Goal: Task Accomplishment & Management: Complete application form

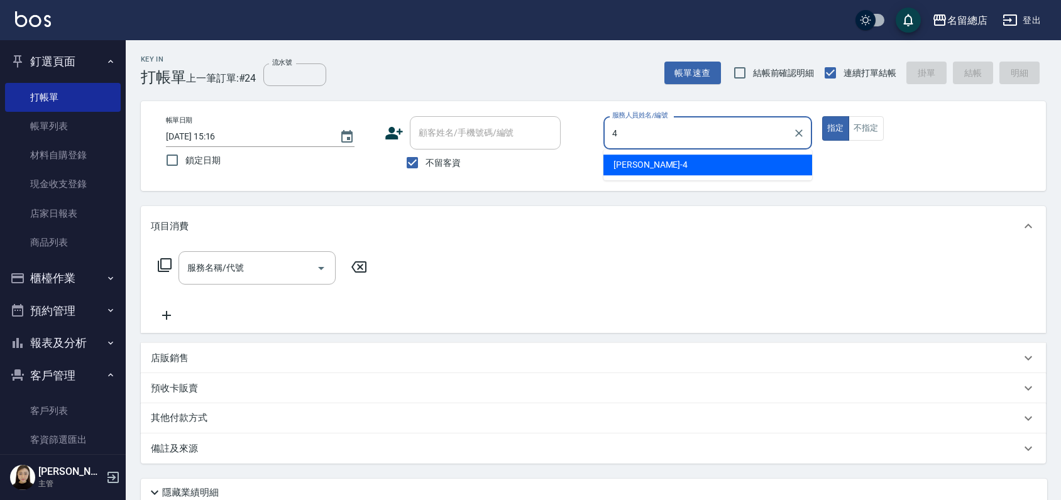
type input "[PERSON_NAME]-4"
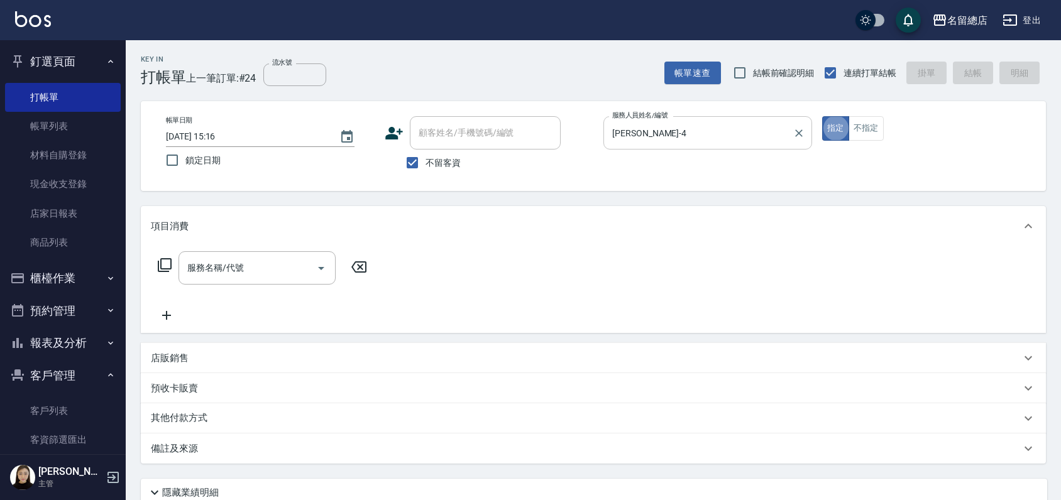
type button "true"
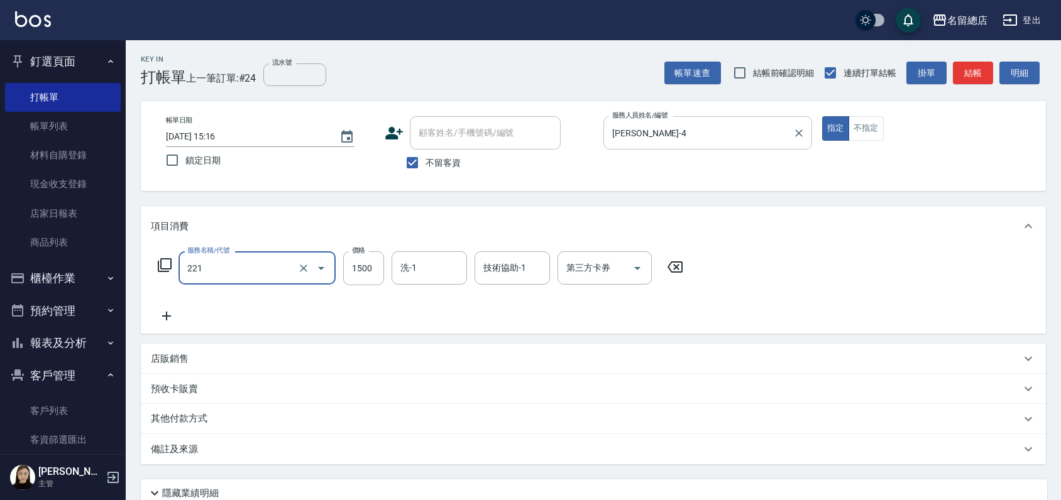
type input "燙髮1500以下(221)"
type input "720"
type input "."
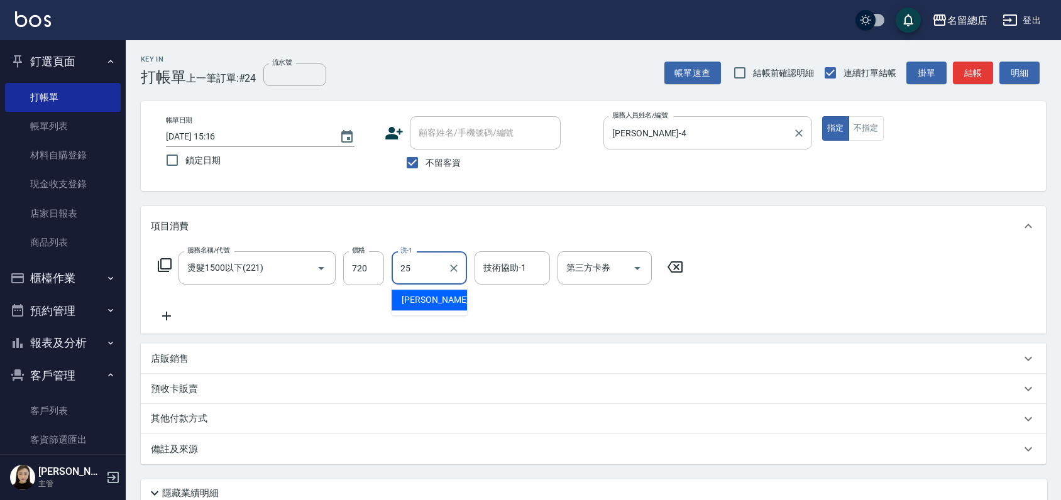
type input "[PERSON_NAME]-25"
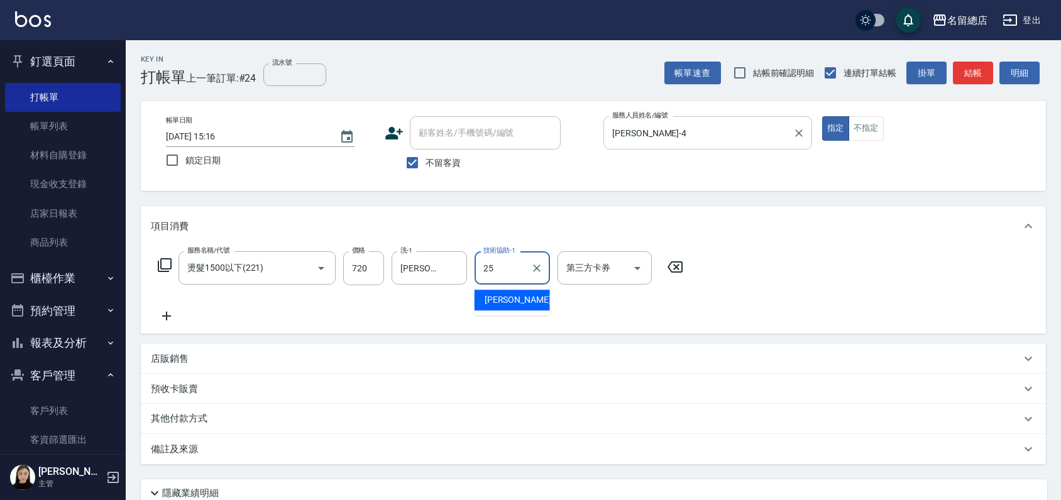
type input "[PERSON_NAME]-25"
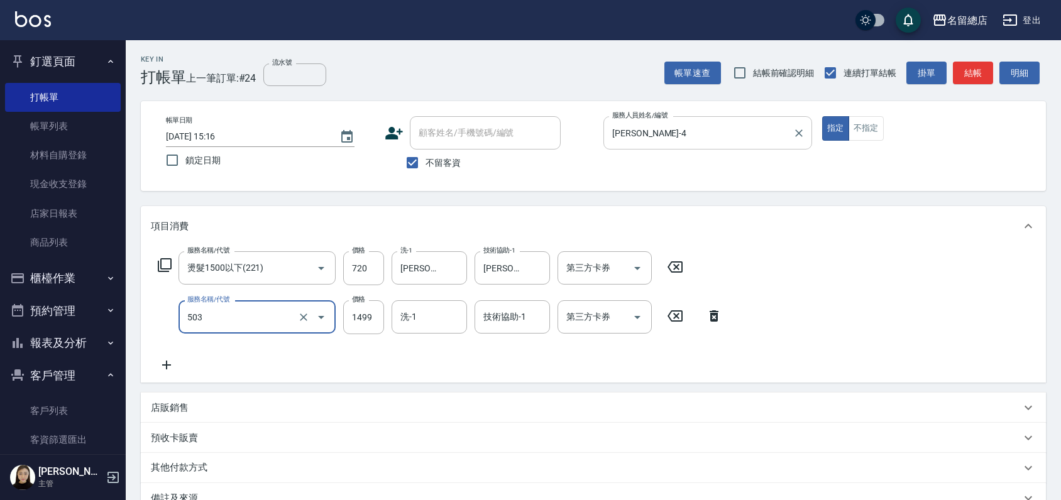
type input "染髮1000~1499(503)"
type input "1000"
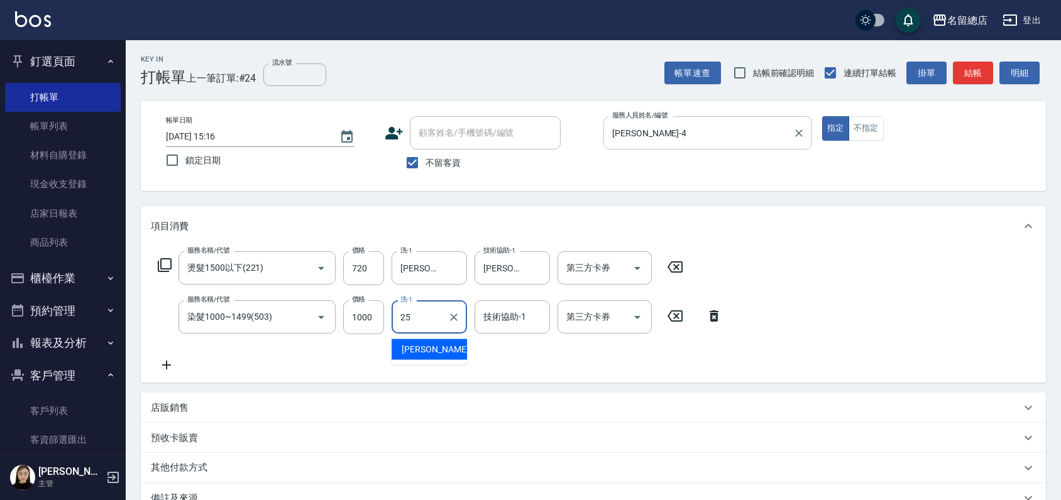
type input "[PERSON_NAME]-25"
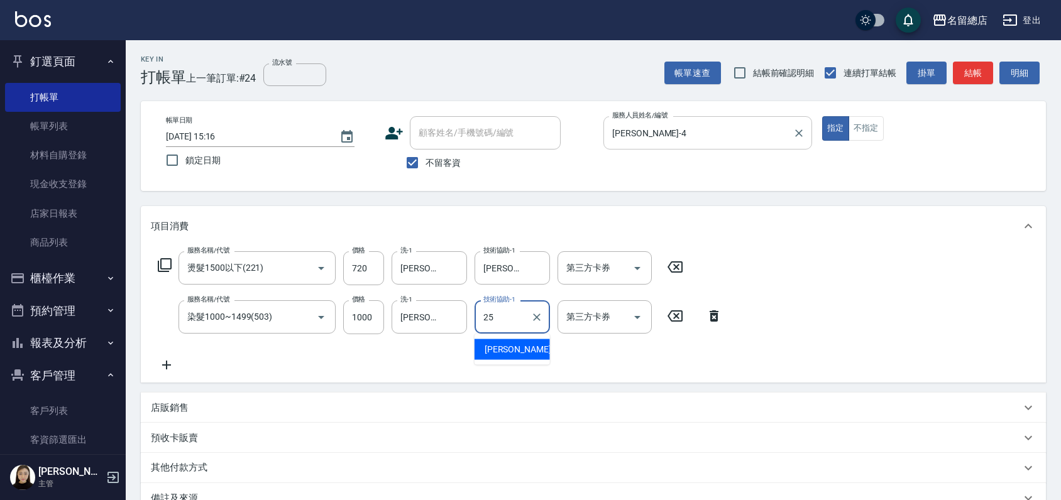
type input "[PERSON_NAME]-25"
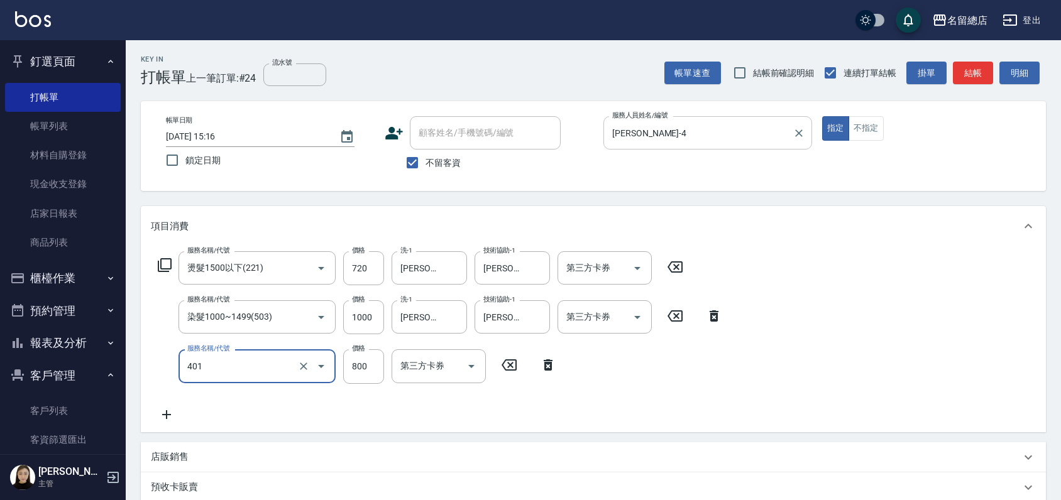
type input "自備護髮(401)"
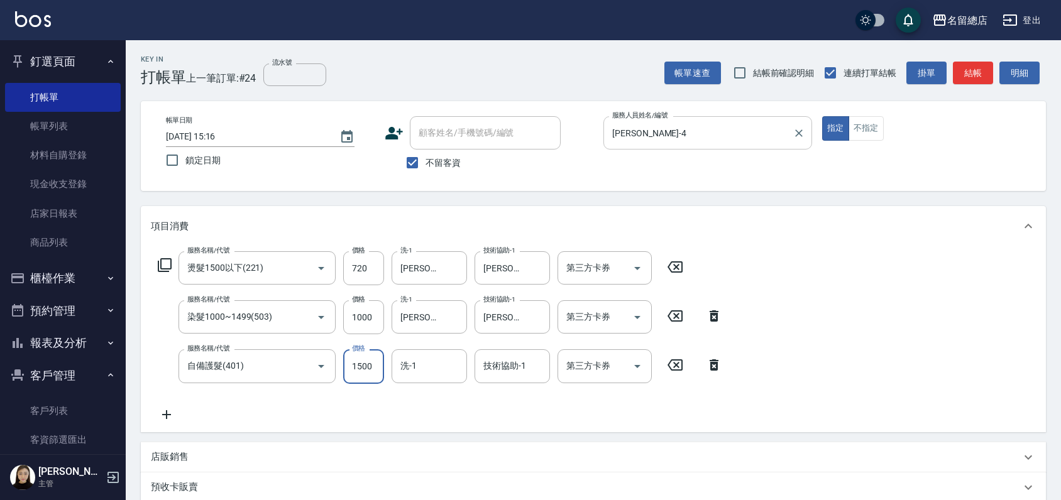
type input "1500"
type input "[PERSON_NAME]-25"
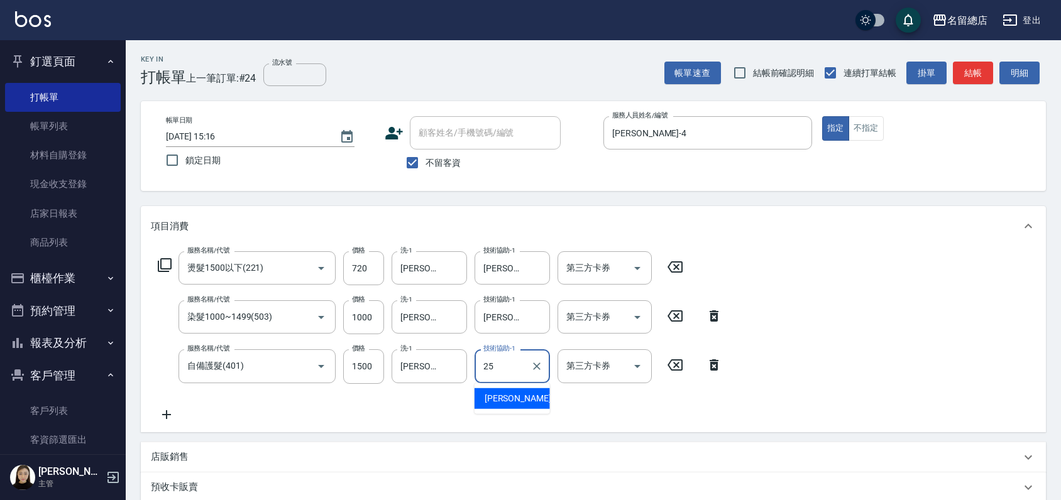
type input "[PERSON_NAME]-25"
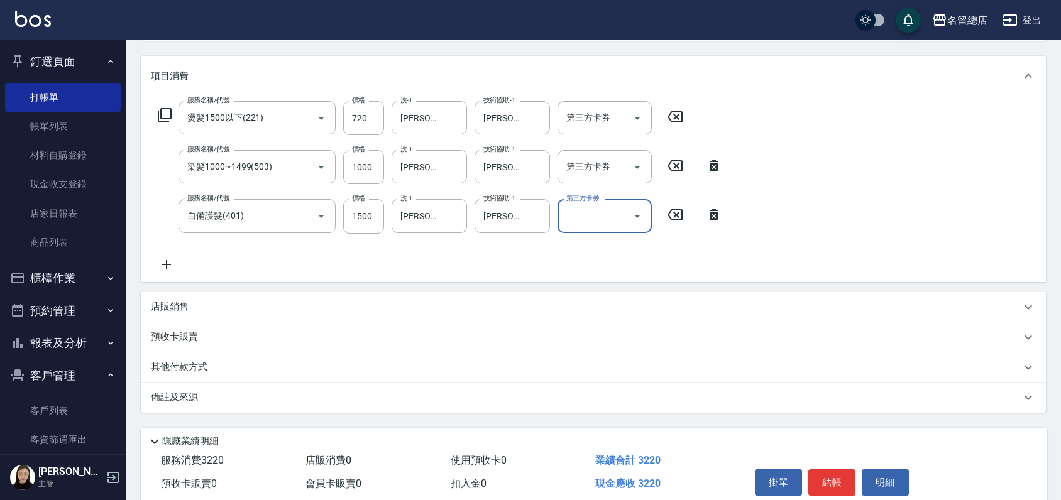
scroll to position [203, 0]
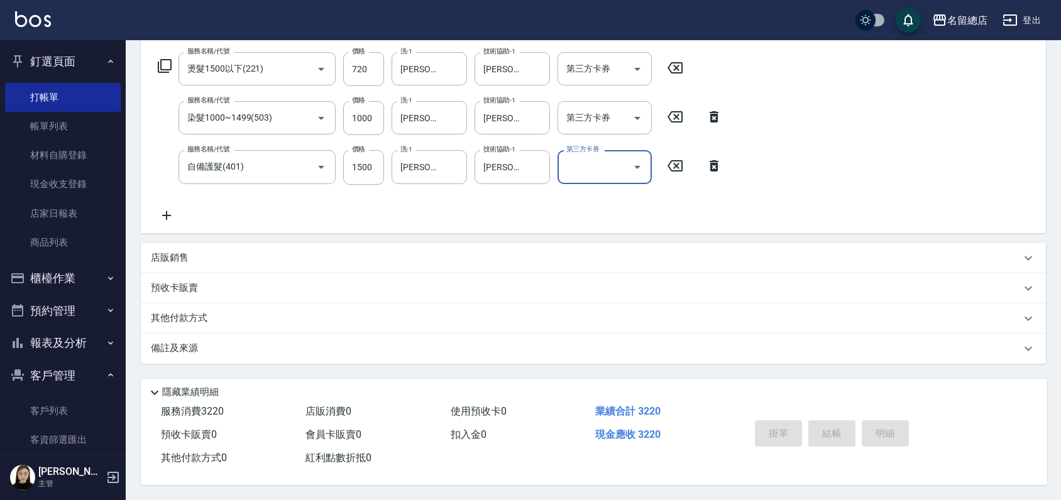
type input "[DATE] 15:54"
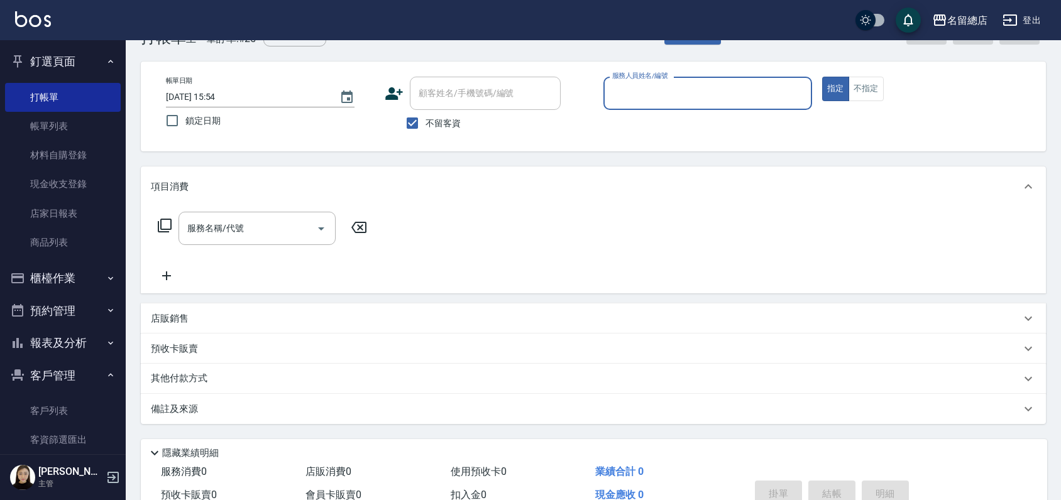
scroll to position [0, 0]
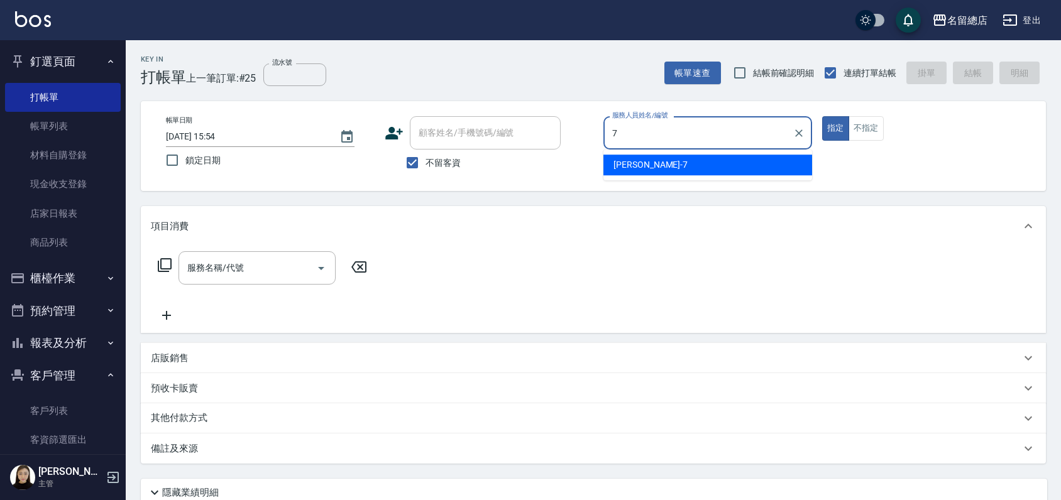
type input "Mick-7"
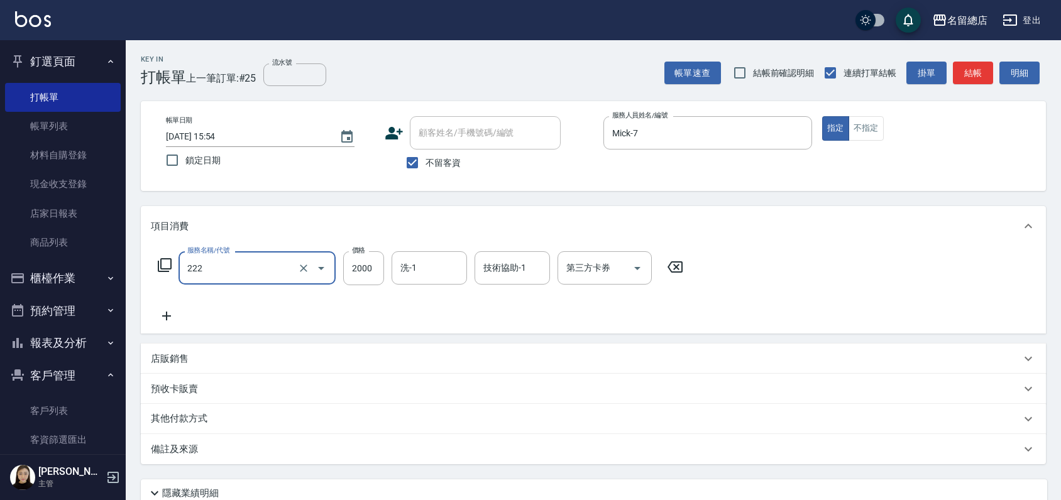
type input "燙髮2000以上(222)"
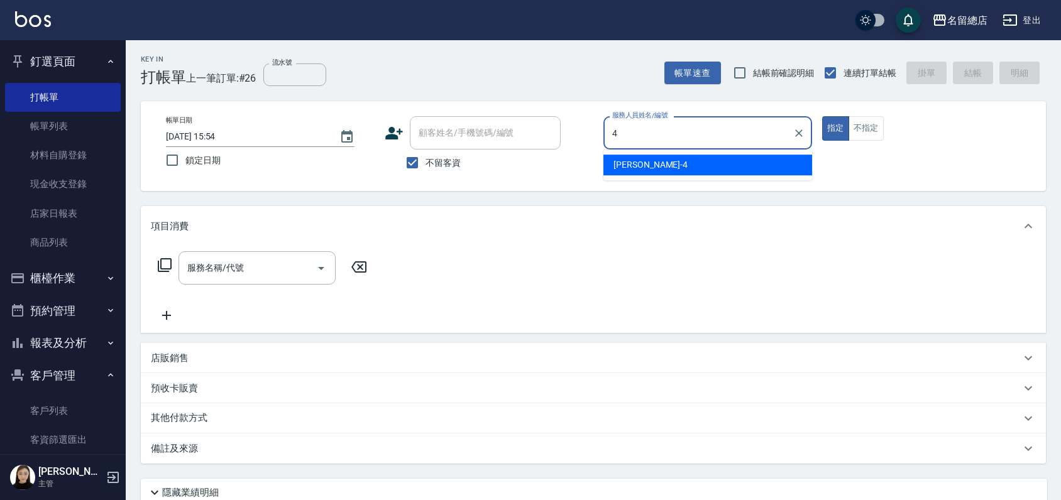
type input "[PERSON_NAME]-4"
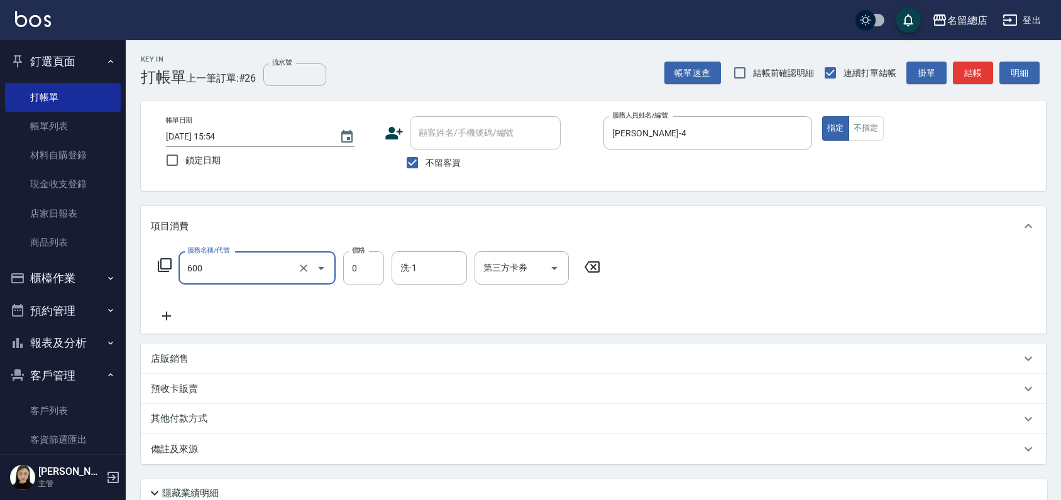
type input "洗髮(免費)(600)"
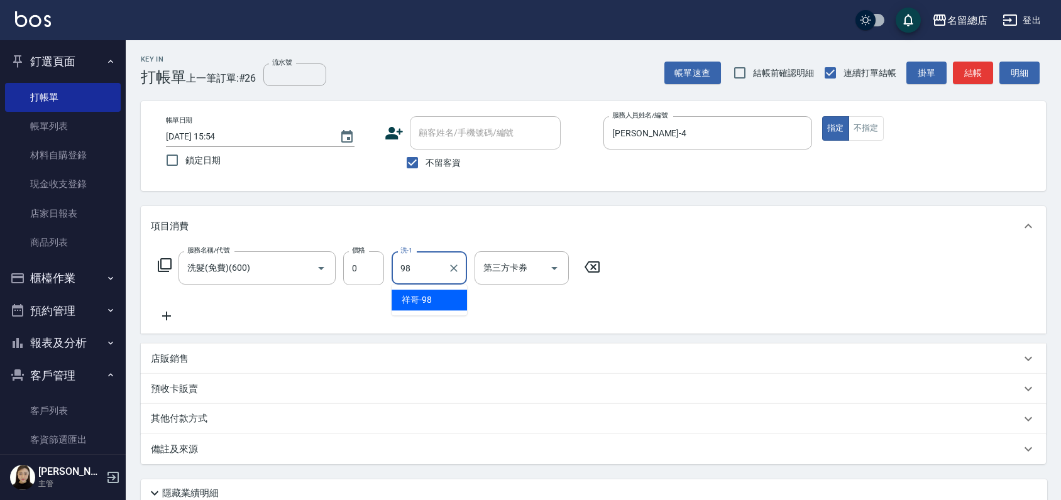
type input "祥哥-98"
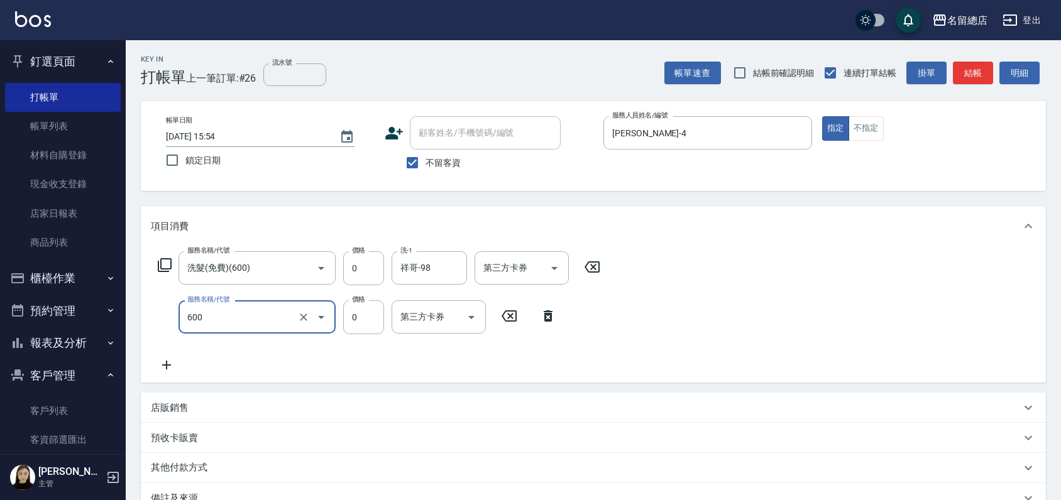
type input "洗髮(免費)(600)"
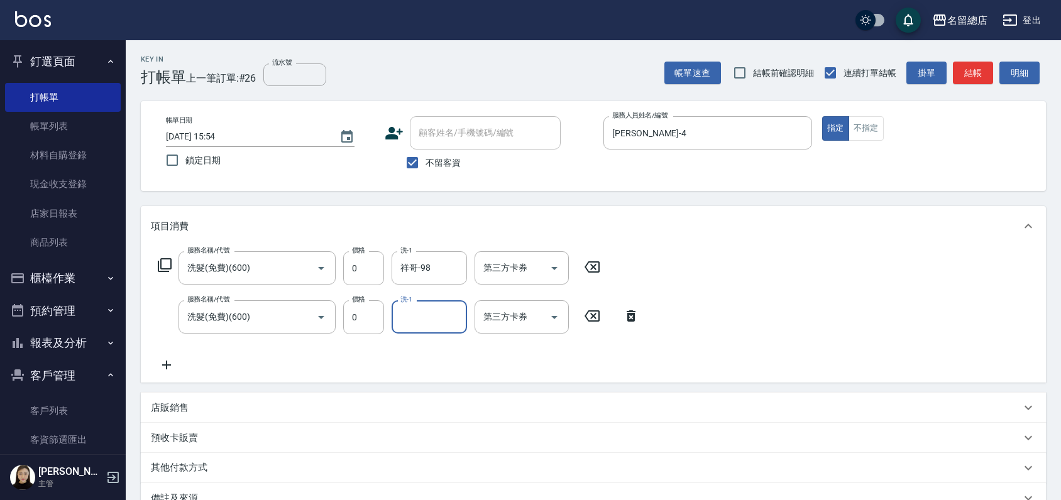
type input "6"
type input "祥哥-98"
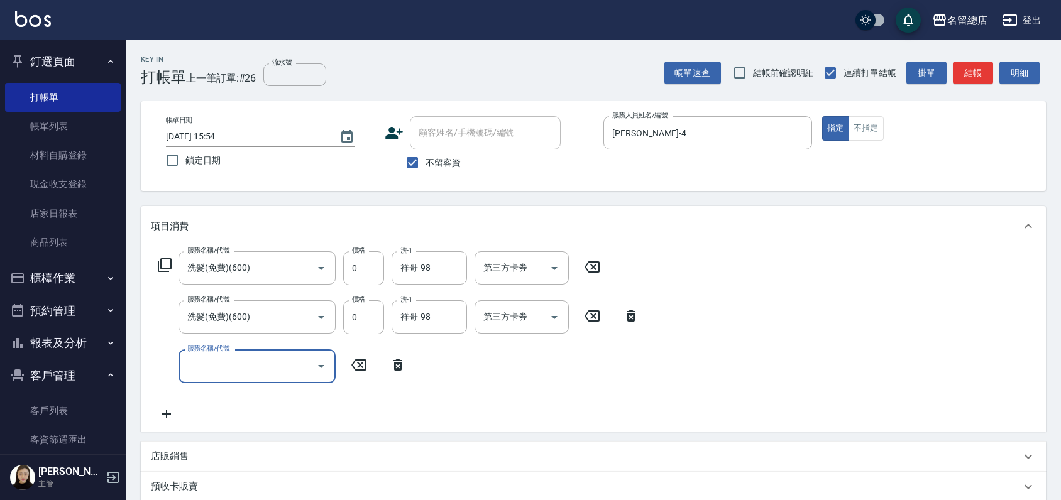
type input "3"
type input "洗髮(免費)(600)"
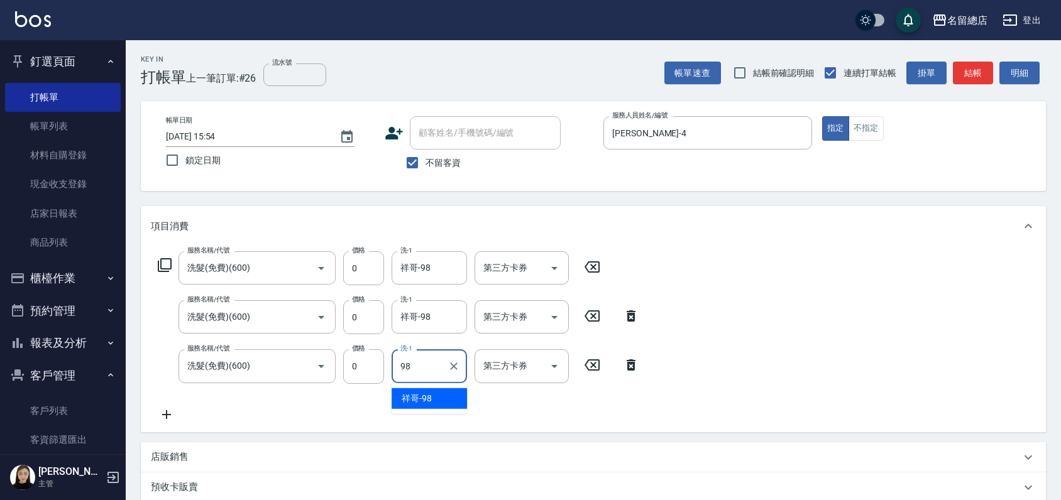
type input "祥哥-98"
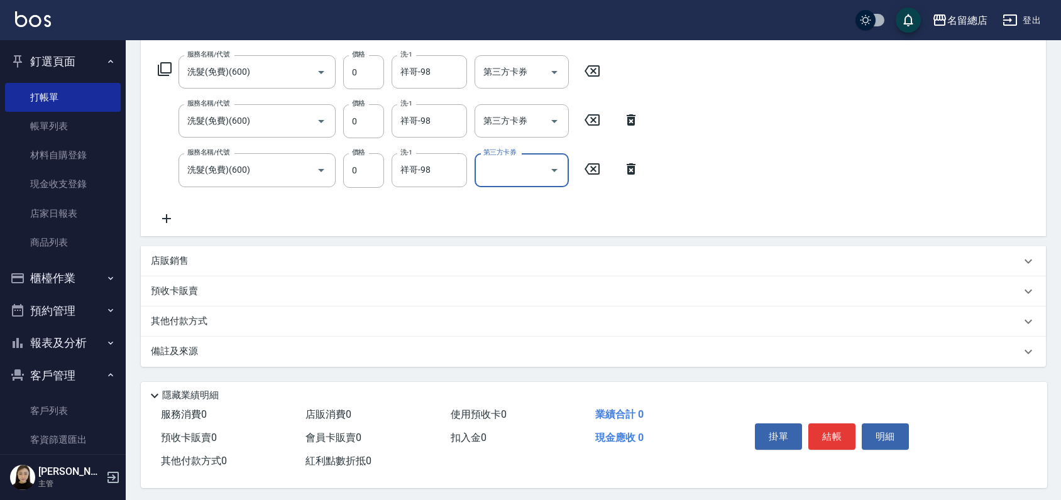
scroll to position [203, 0]
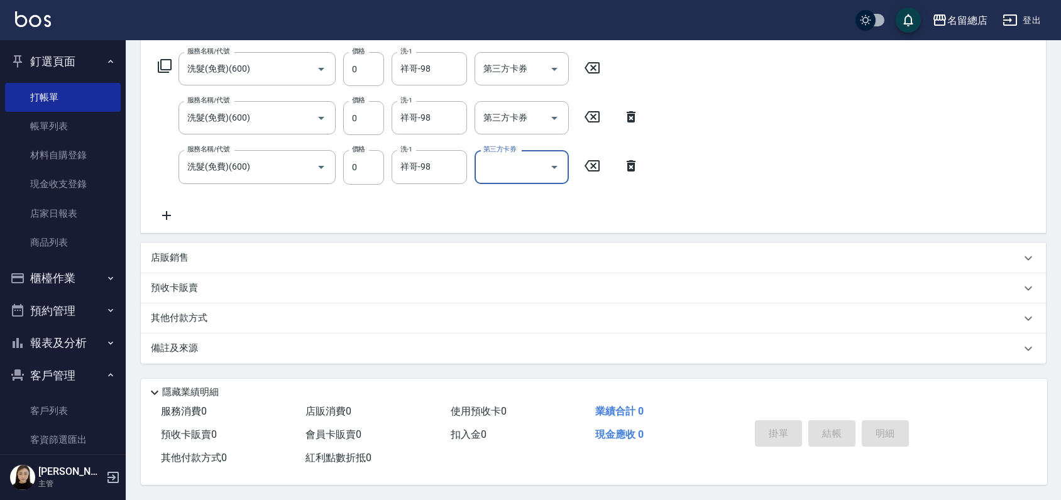
type input "[DATE] 15:55"
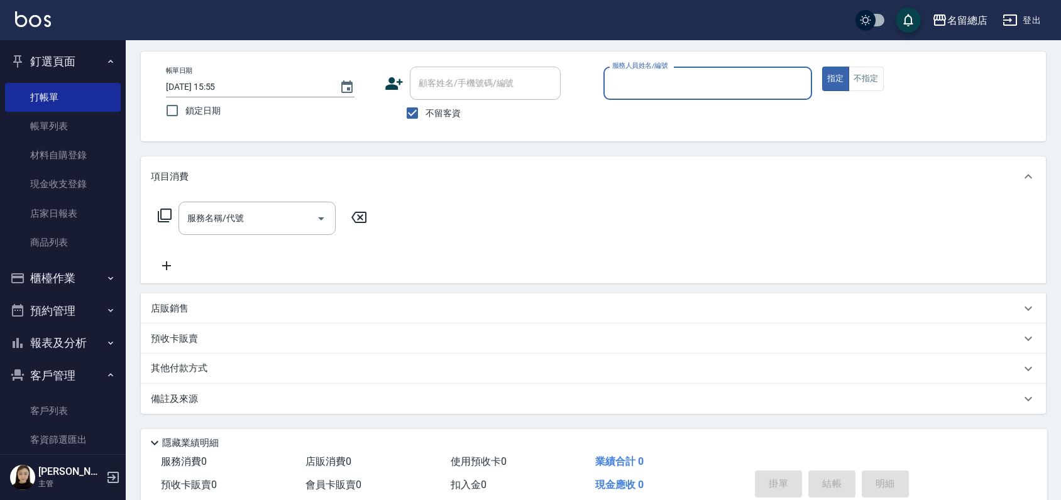
scroll to position [0, 0]
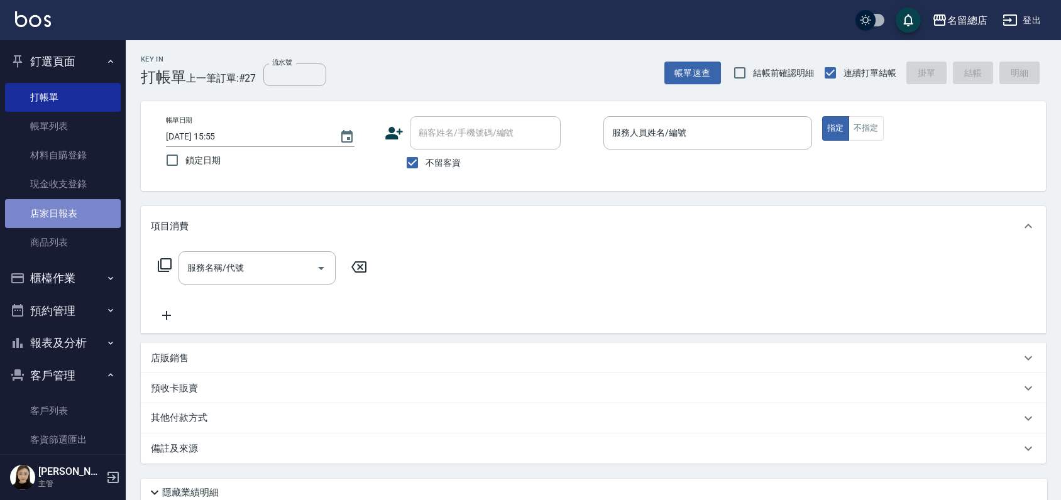
click at [63, 213] on link "店家日報表" at bounding box center [63, 213] width 116 height 29
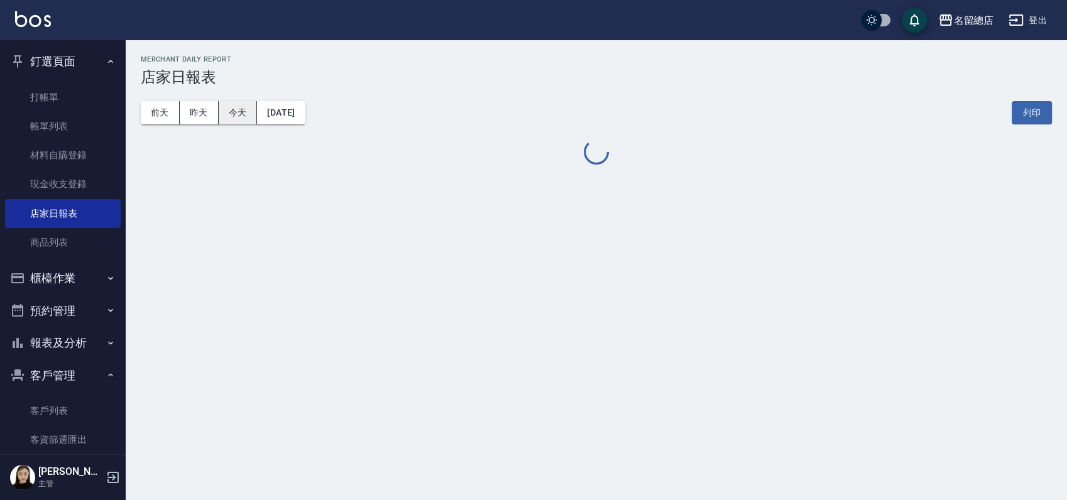
click at [233, 110] on button "今天" at bounding box center [238, 112] width 39 height 23
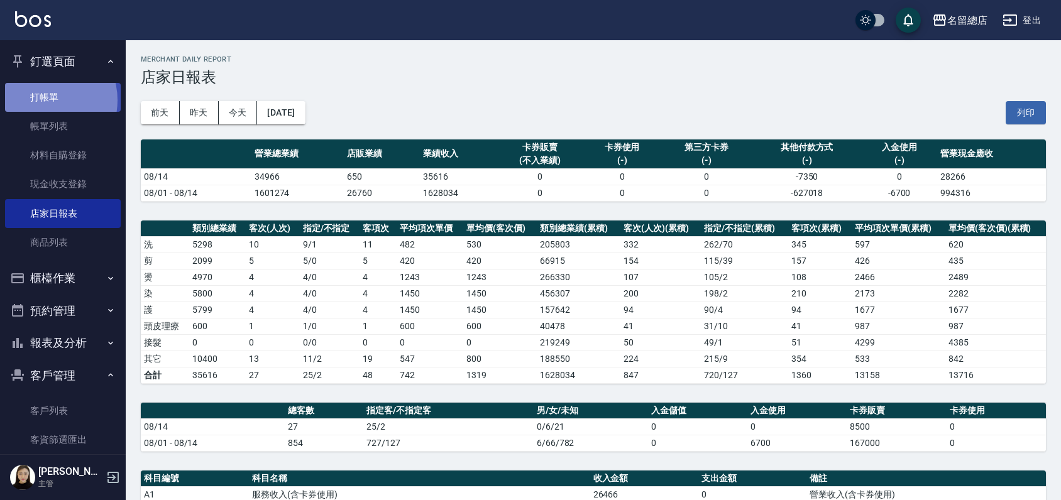
click at [41, 100] on link "打帳單" at bounding box center [63, 97] width 116 height 29
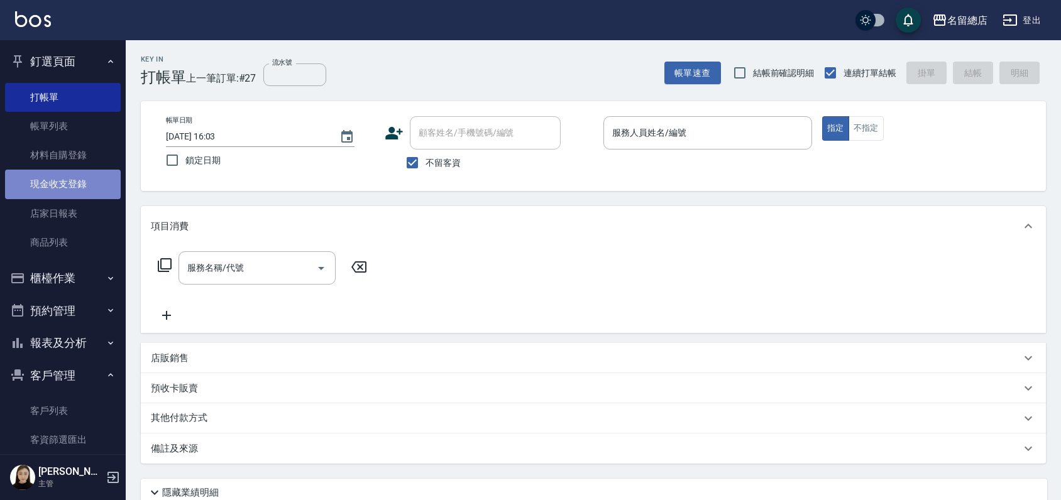
click at [68, 178] on link "現金收支登錄" at bounding box center [63, 184] width 116 height 29
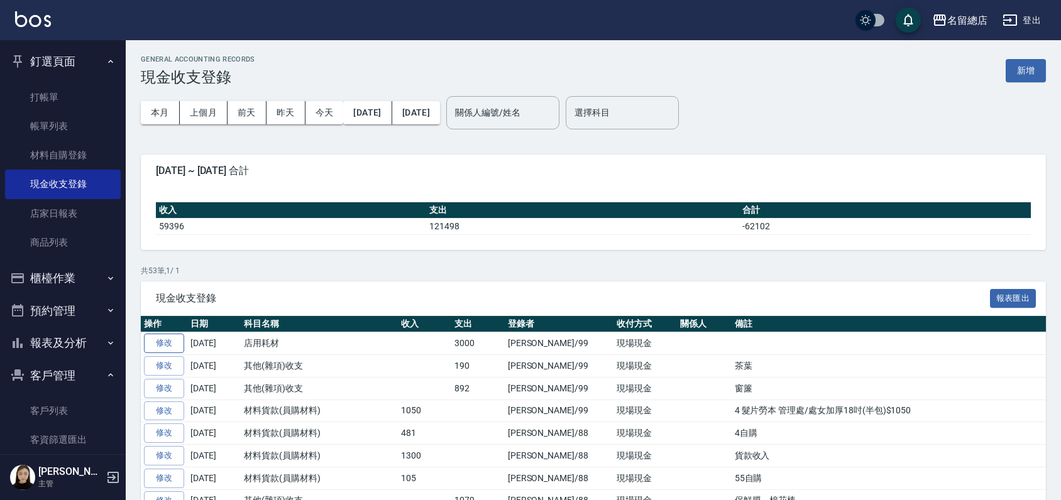
click at [170, 347] on link "修改" at bounding box center [164, 343] width 40 height 19
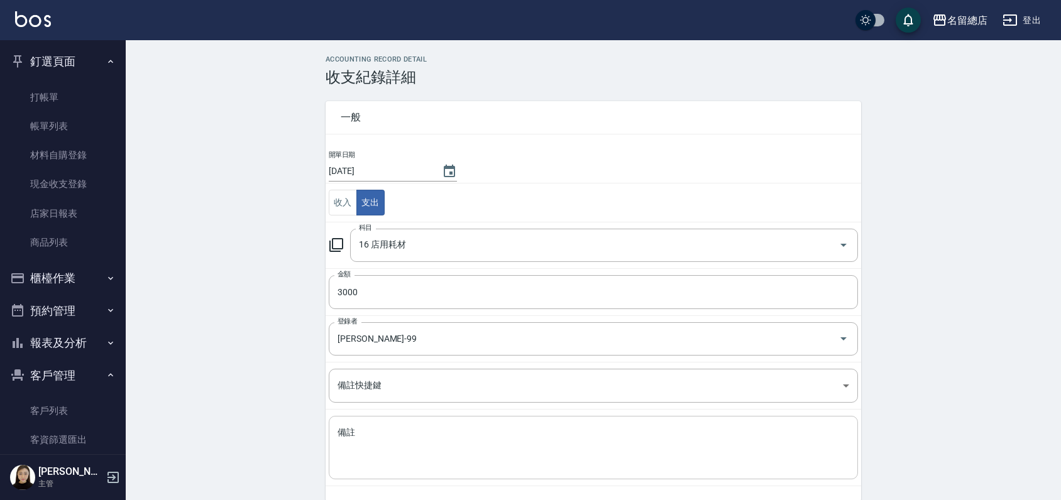
click at [453, 437] on textarea "備註" at bounding box center [594, 448] width 512 height 43
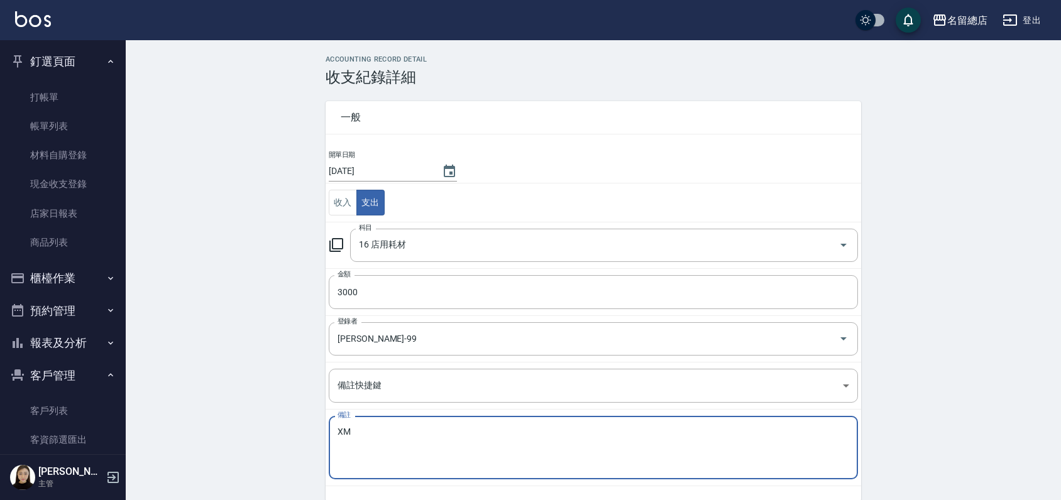
type textarea "X"
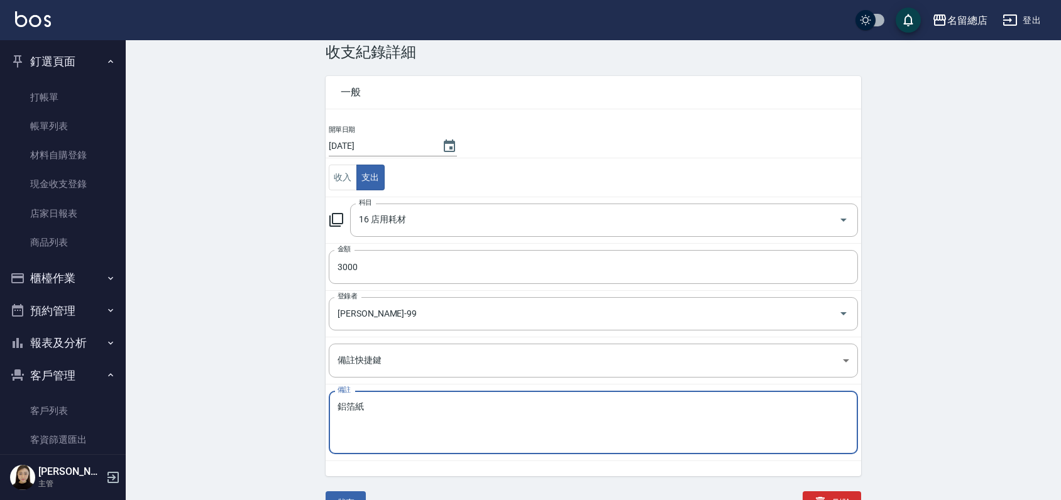
scroll to position [39, 0]
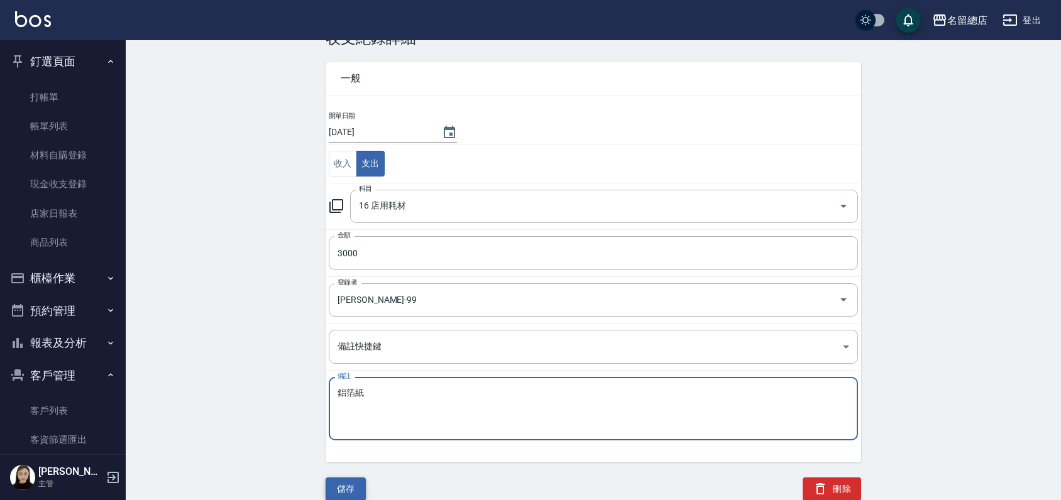
type textarea "鋁箔紙"
click at [347, 488] on button "儲存" at bounding box center [346, 489] width 40 height 23
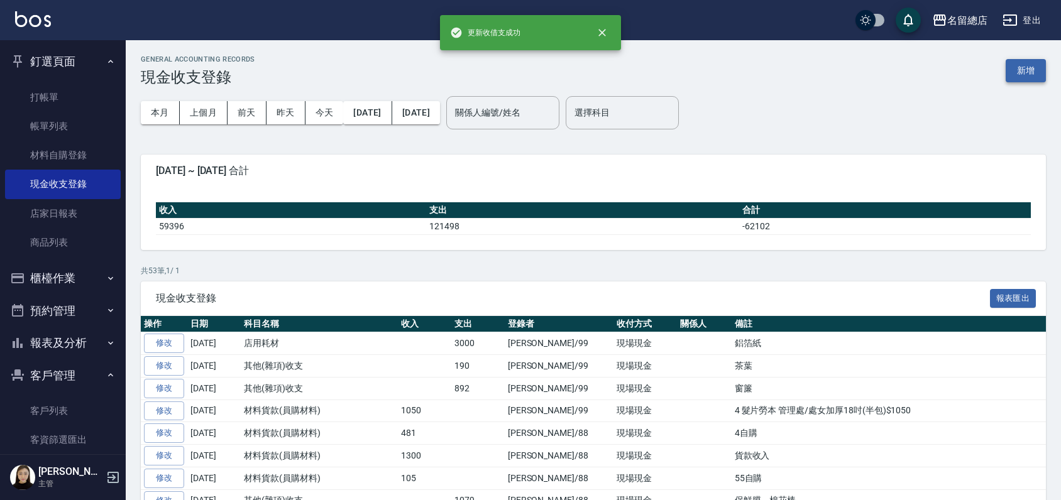
click at [1031, 75] on button "新增" at bounding box center [1026, 70] width 40 height 23
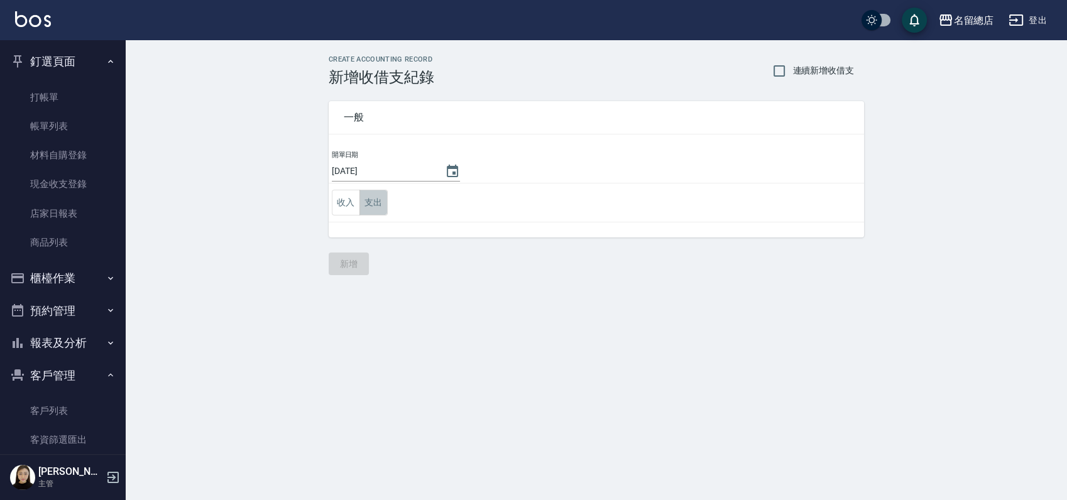
click at [377, 205] on button "支出" at bounding box center [374, 203] width 28 height 26
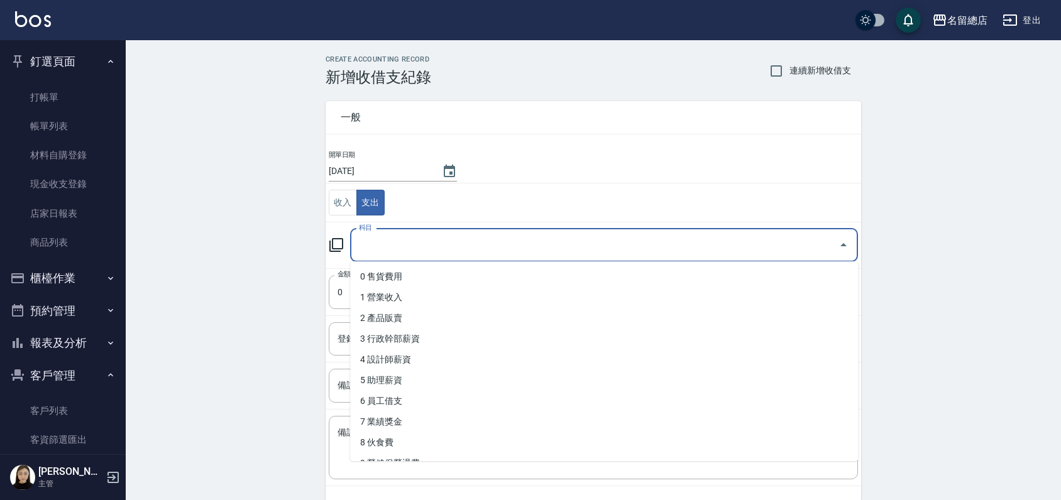
click at [392, 245] on input "科目" at bounding box center [595, 245] width 478 height 22
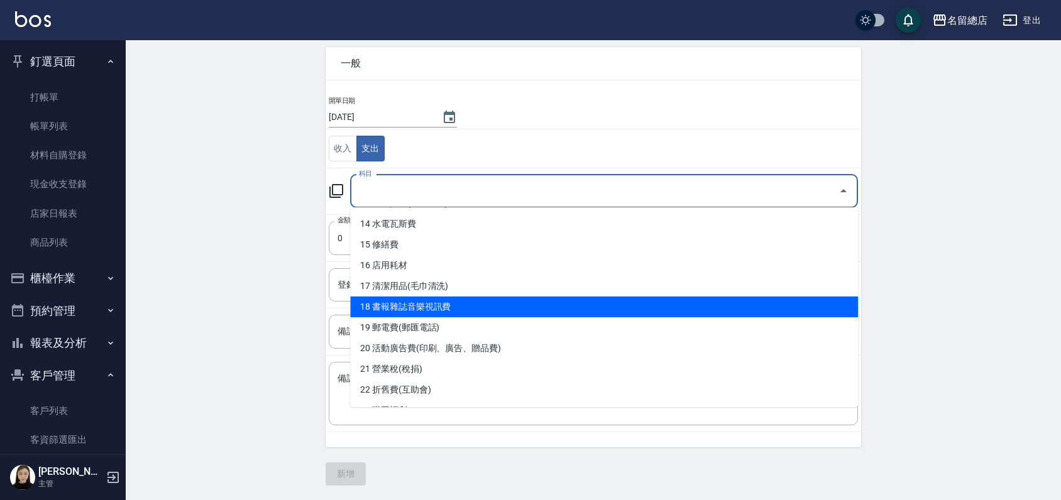
scroll to position [200, 0]
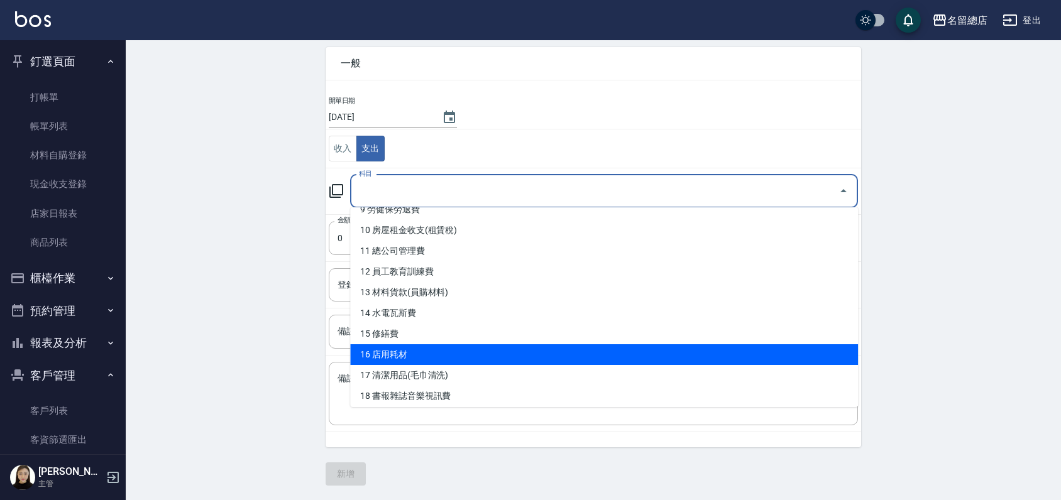
click at [444, 349] on li "16 店用耗材" at bounding box center [604, 354] width 508 height 21
type input "16 店用耗材"
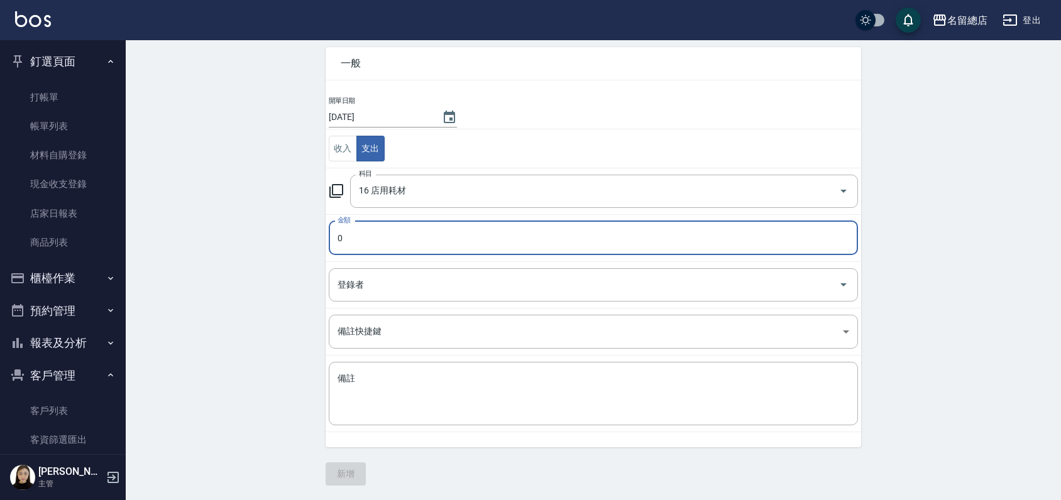
click at [402, 241] on input "0" at bounding box center [593, 238] width 529 height 34
type input "0420"
click at [406, 285] on input "登錄者" at bounding box center [583, 285] width 499 height 22
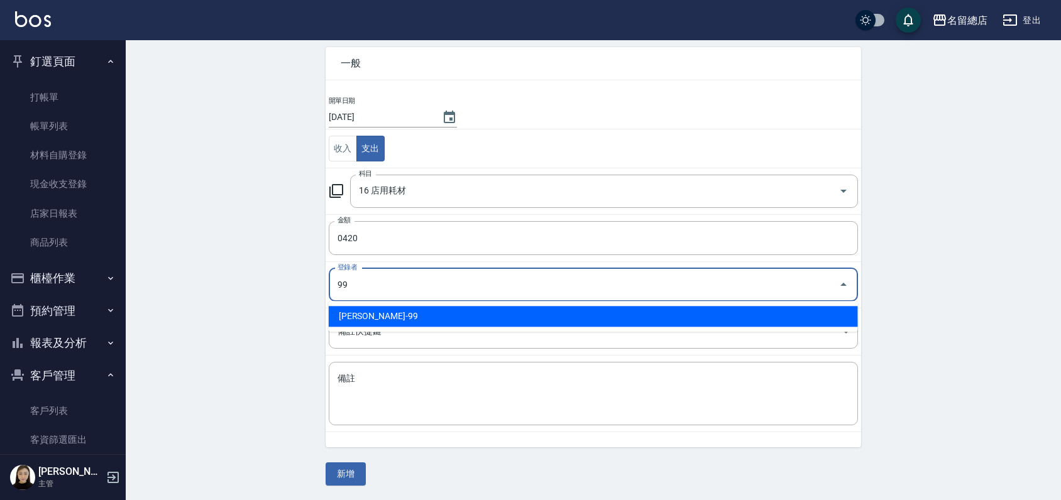
drag, startPoint x: 393, startPoint y: 305, endPoint x: 393, endPoint y: 314, distance: 8.2
click at [393, 314] on ul "[PERSON_NAME]-99" at bounding box center [593, 316] width 529 height 31
click at [393, 314] on li "[PERSON_NAME]-99" at bounding box center [593, 316] width 529 height 21
type input "[PERSON_NAME]-99"
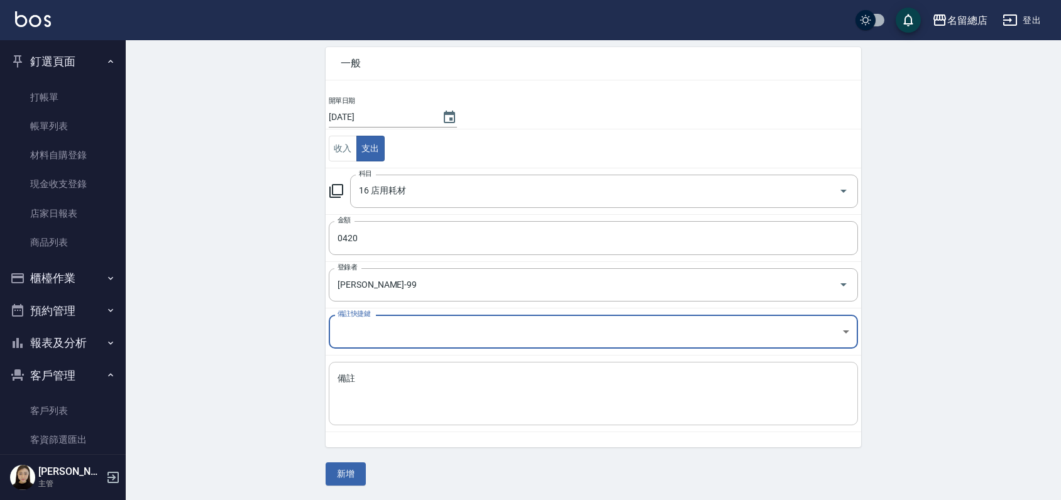
click at [380, 375] on textarea "備註" at bounding box center [594, 394] width 512 height 43
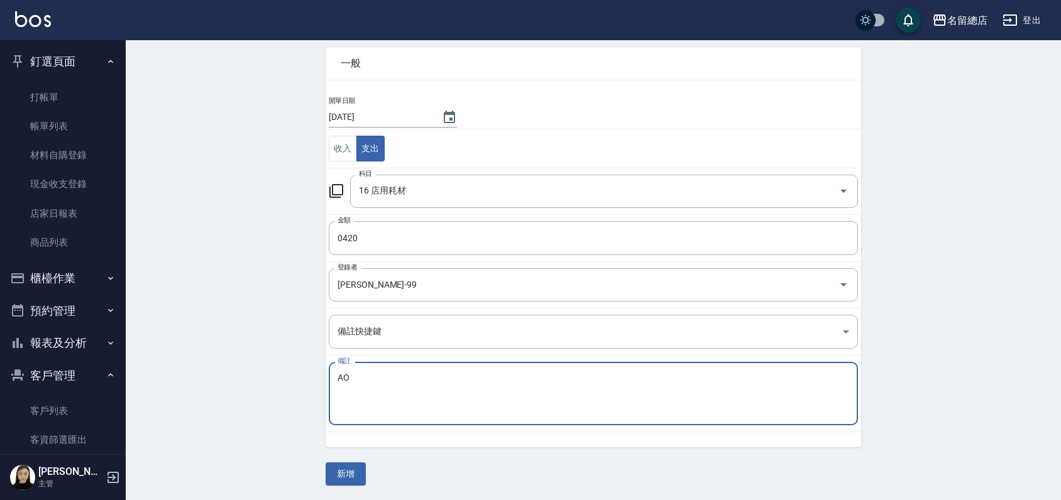
type textarea "A"
type textarea "玫瑰按摩油"
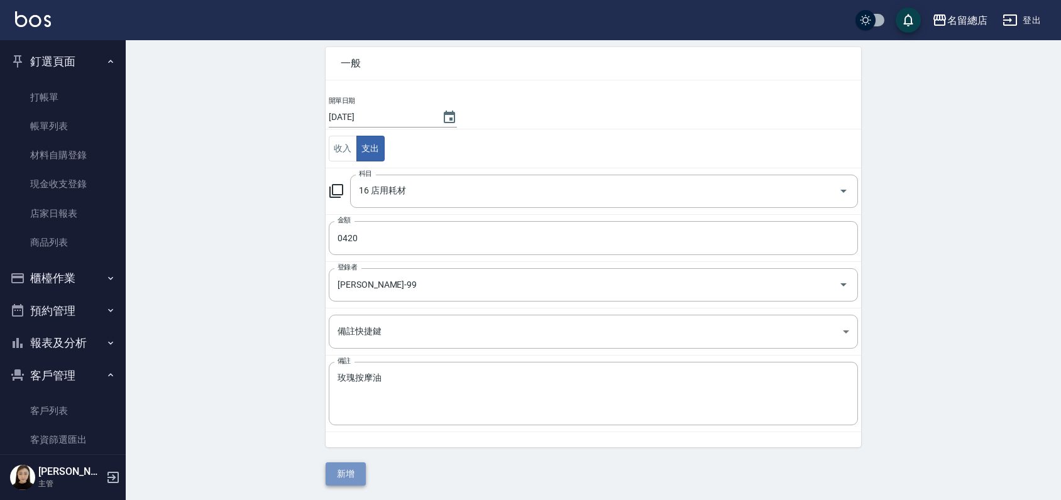
click at [351, 468] on button "新增" at bounding box center [346, 474] width 40 height 23
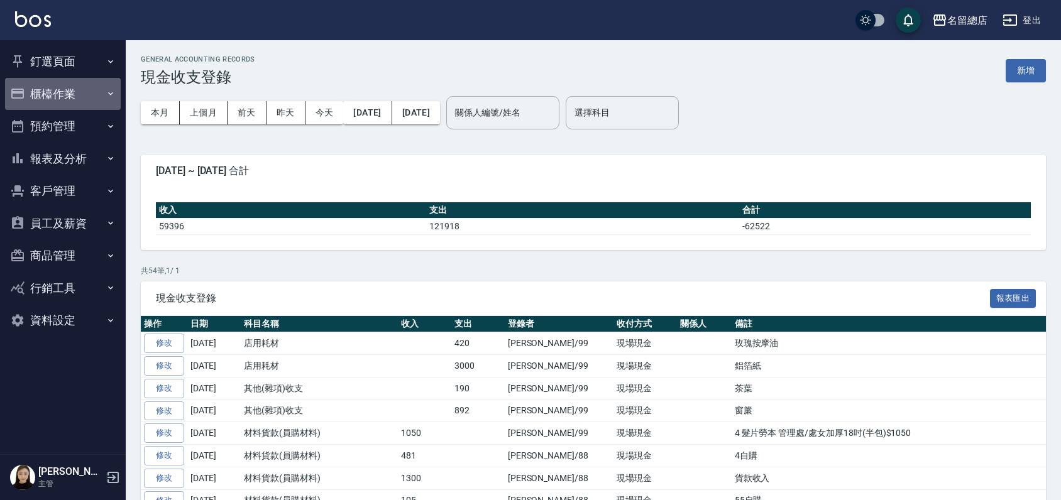
click at [63, 91] on button "櫃檯作業" at bounding box center [63, 94] width 116 height 33
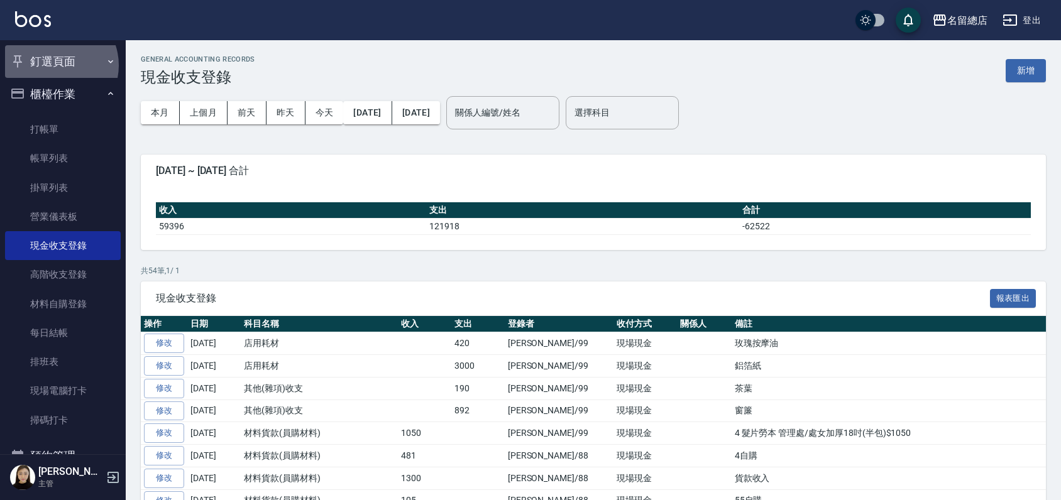
click at [55, 65] on button "釘選頁面" at bounding box center [63, 61] width 116 height 33
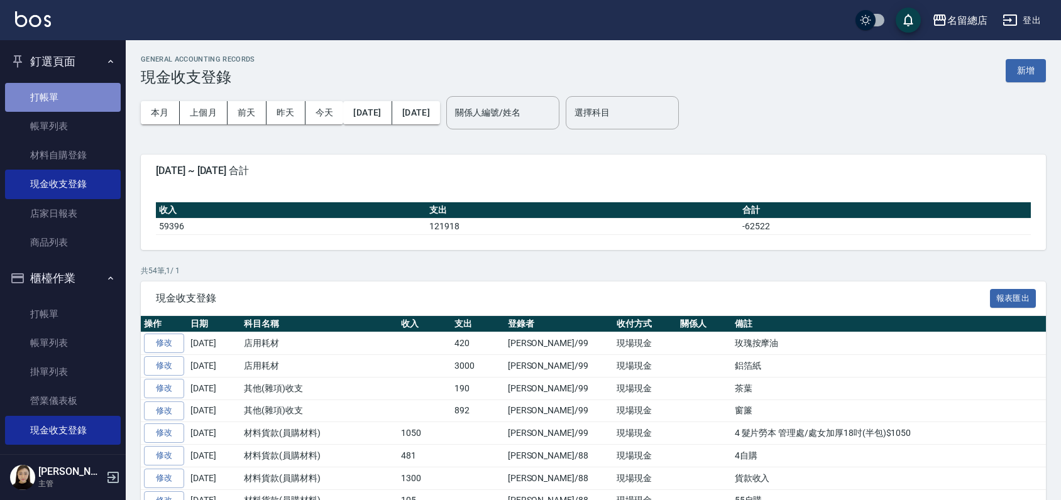
click at [63, 89] on link "打帳單" at bounding box center [63, 97] width 116 height 29
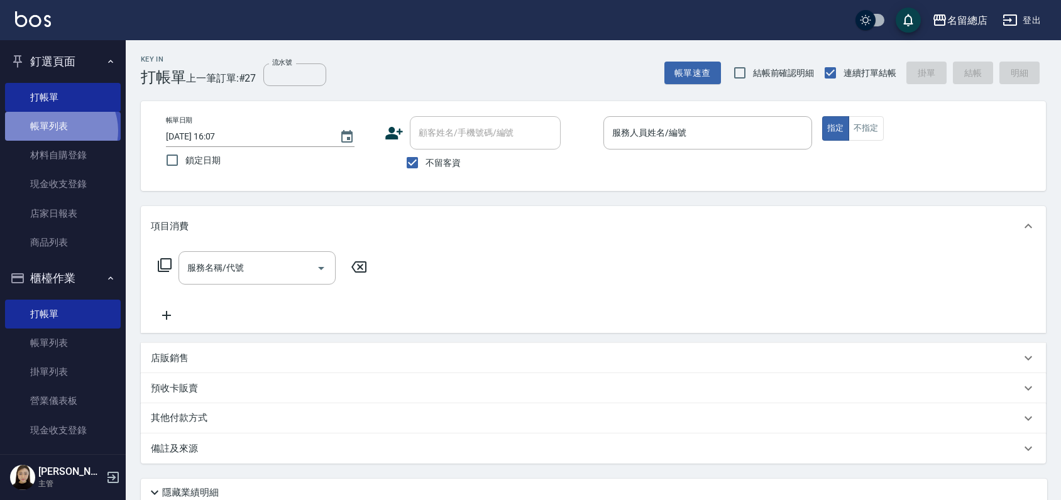
click at [58, 131] on link "帳單列表" at bounding box center [63, 126] width 116 height 29
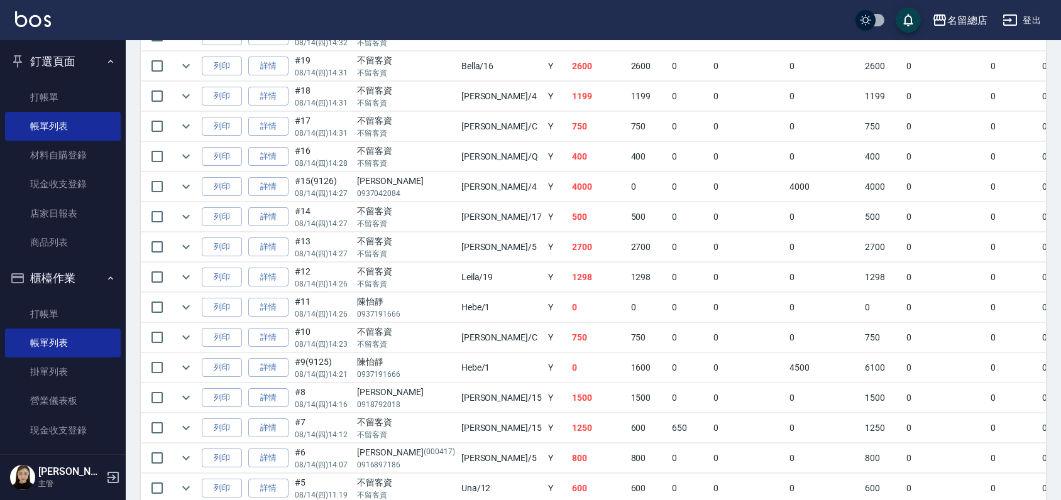
scroll to position [629, 0]
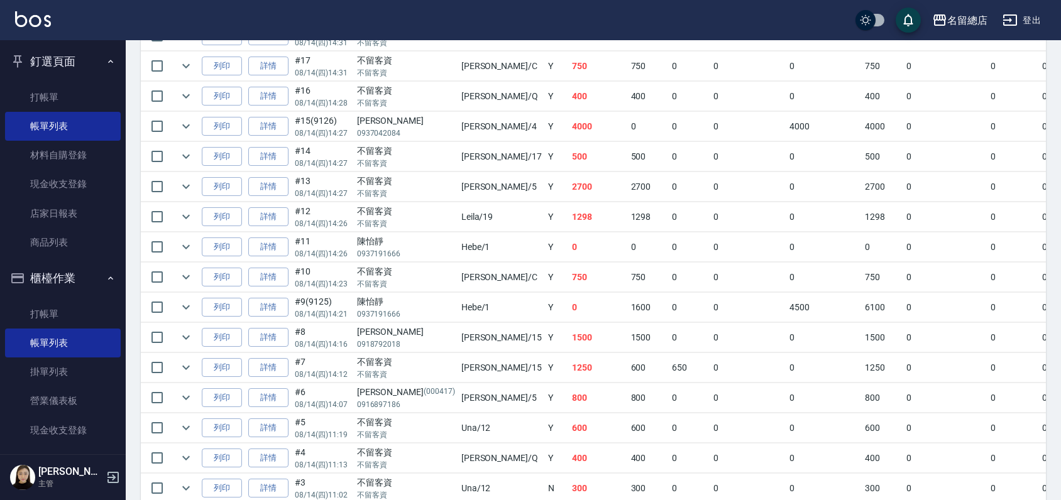
click at [258, 336] on link "詳情" at bounding box center [268, 337] width 40 height 19
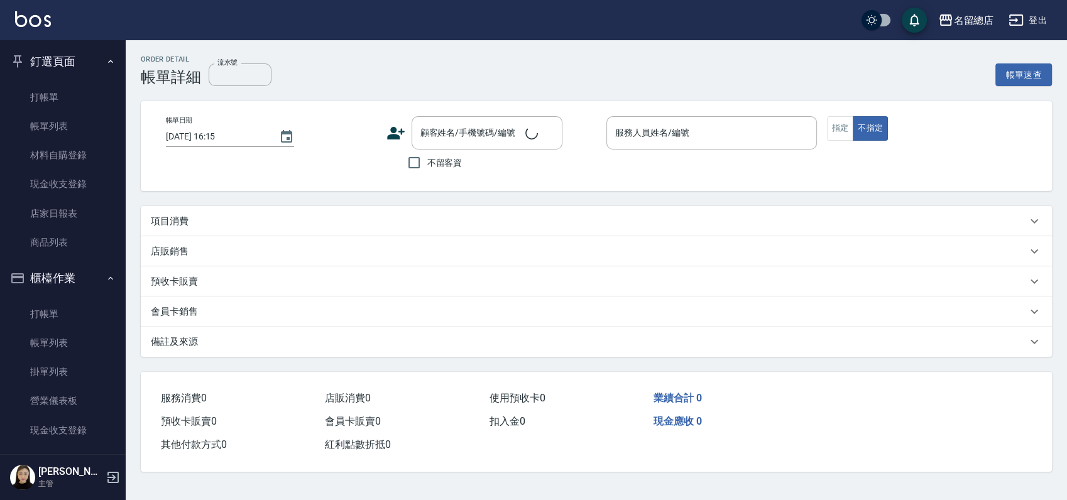
type input "2025/08/14 14:16"
type input "Michelle-15"
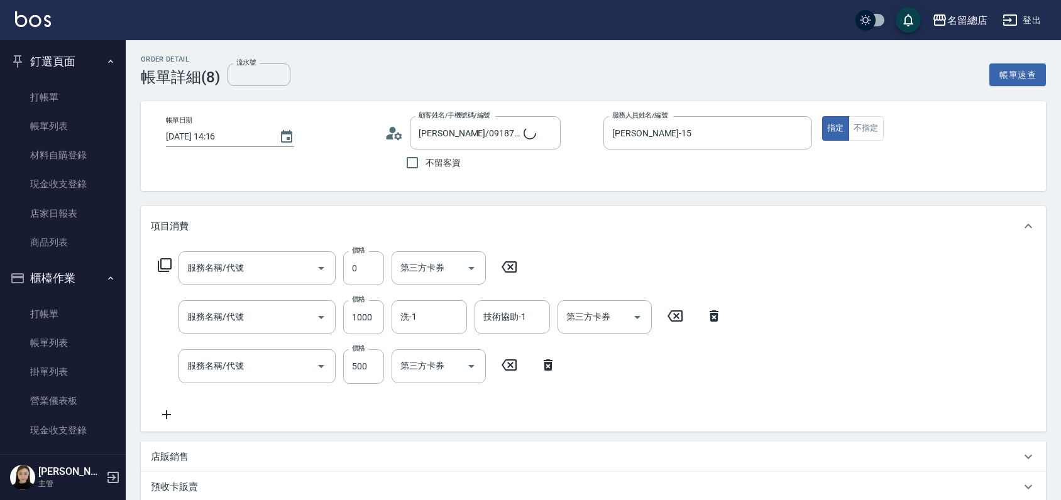
type input "钱唐淑芬/0918792018/null"
type input "二段自備卡(1/2) 9077"
type input "二段自備卡(2/2) 9077"
type input "2段蓋卡1300以上(501)"
type input "燙髮1500以下(221)"
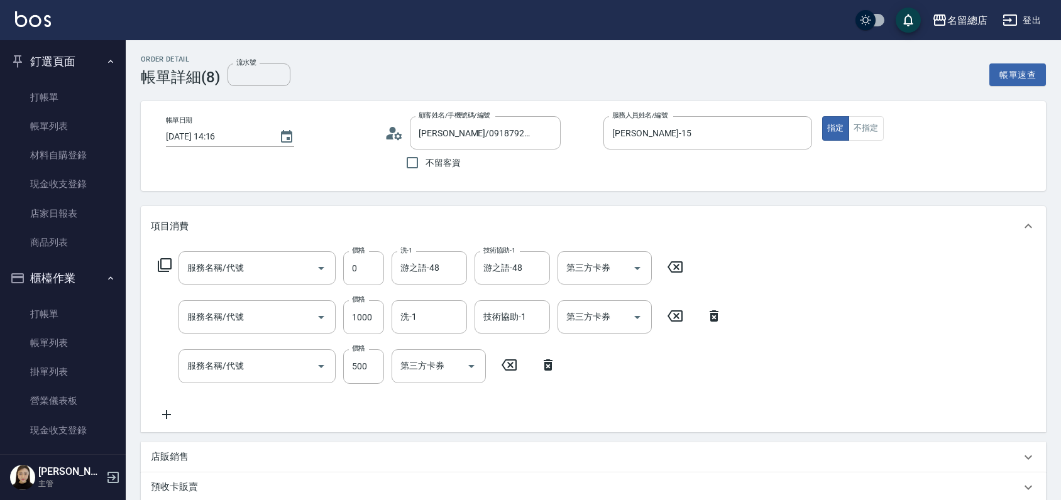
type input "剪髮(305)"
click at [243, 371] on input "剪髮(305)" at bounding box center [239, 366] width 111 height 22
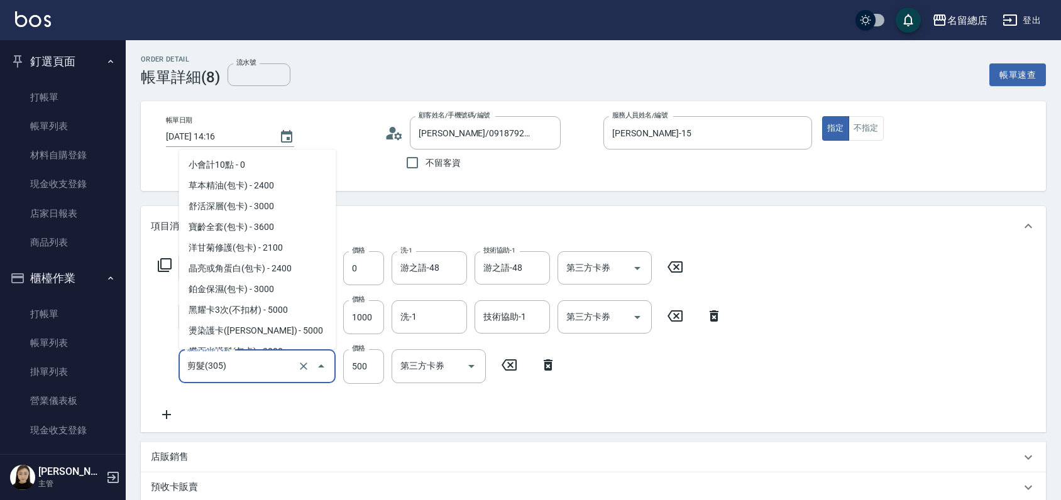
scroll to position [634, 0]
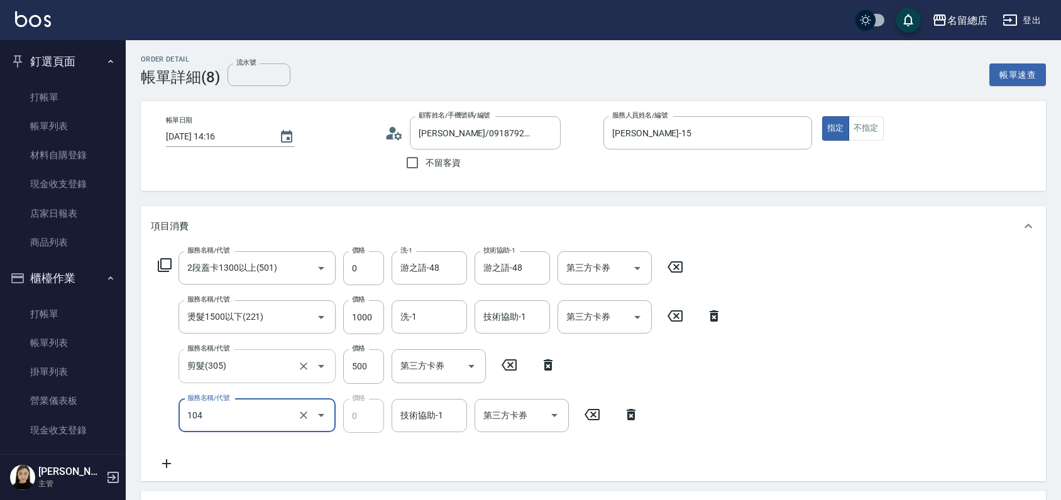
type input "頭皮蓋卡2點(104)"
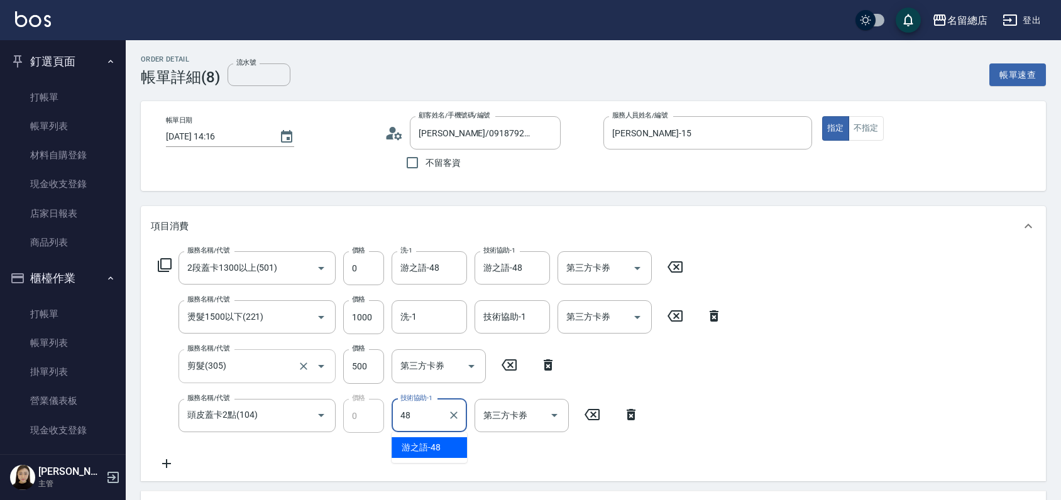
type input "游之語-48"
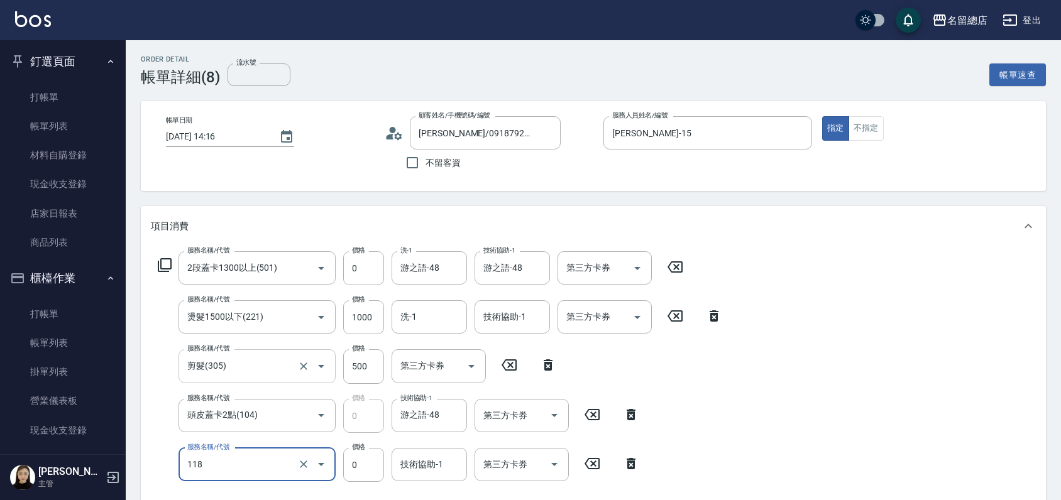
type input "頭皮蓋卡4點(118)"
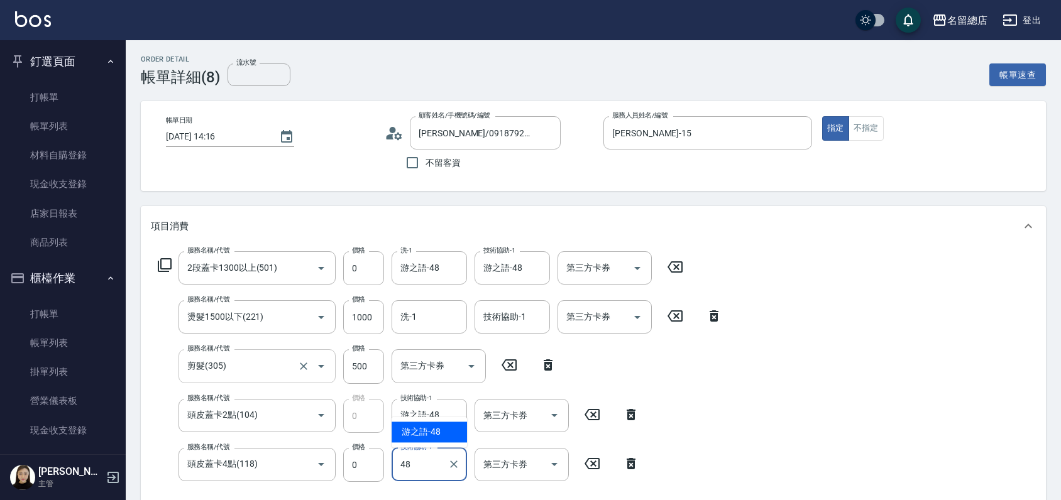
type input "游之語-48"
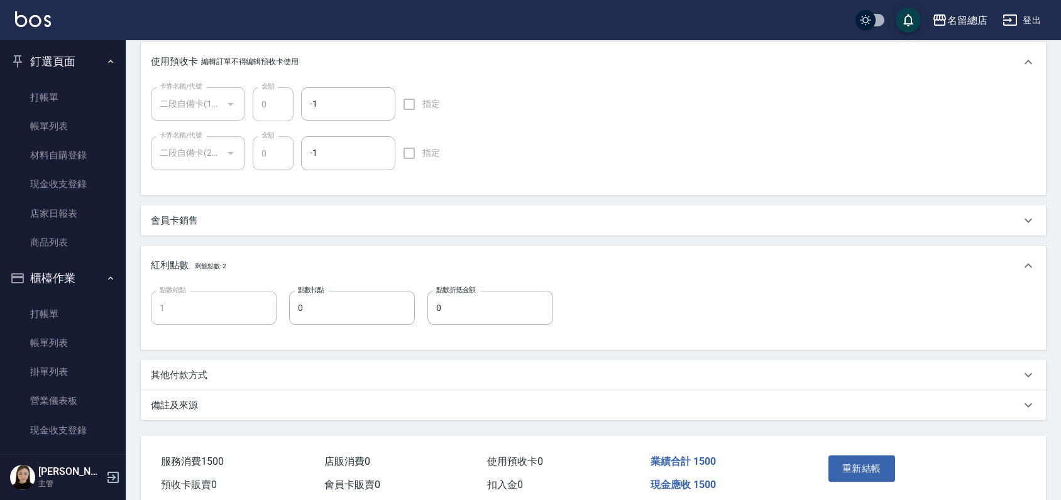
scroll to position [624, 0]
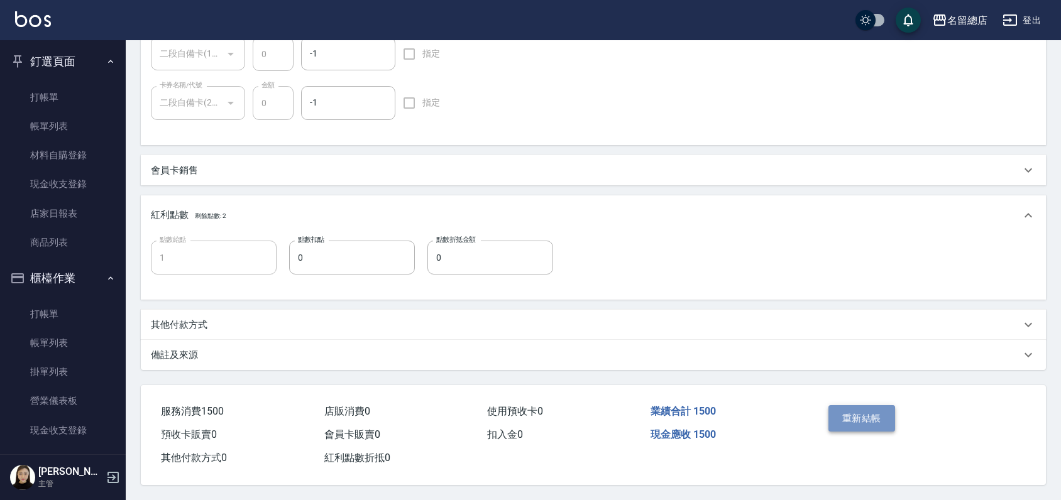
click at [862, 415] on button "重新結帳" at bounding box center [861, 418] width 67 height 26
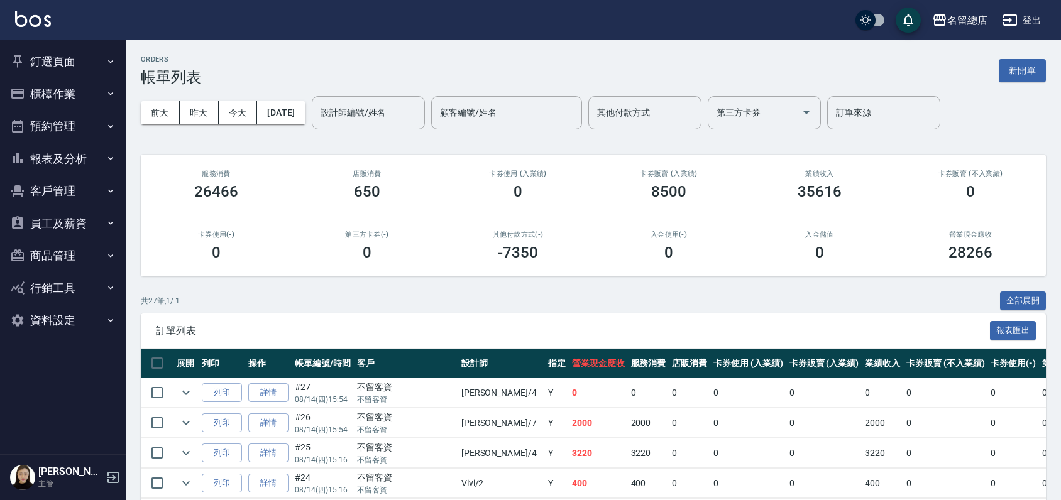
click at [64, 60] on button "釘選頁面" at bounding box center [63, 61] width 116 height 33
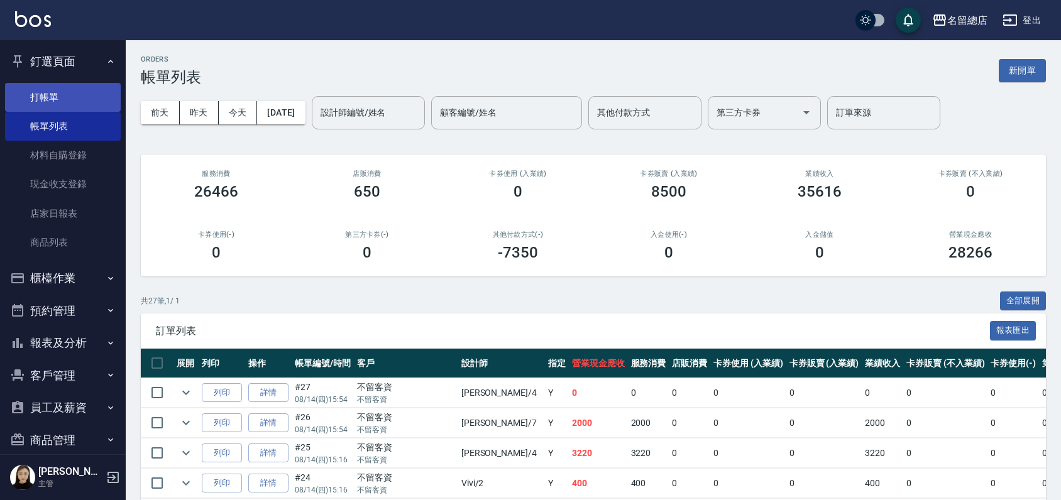
click at [58, 96] on link "打帳單" at bounding box center [63, 97] width 116 height 29
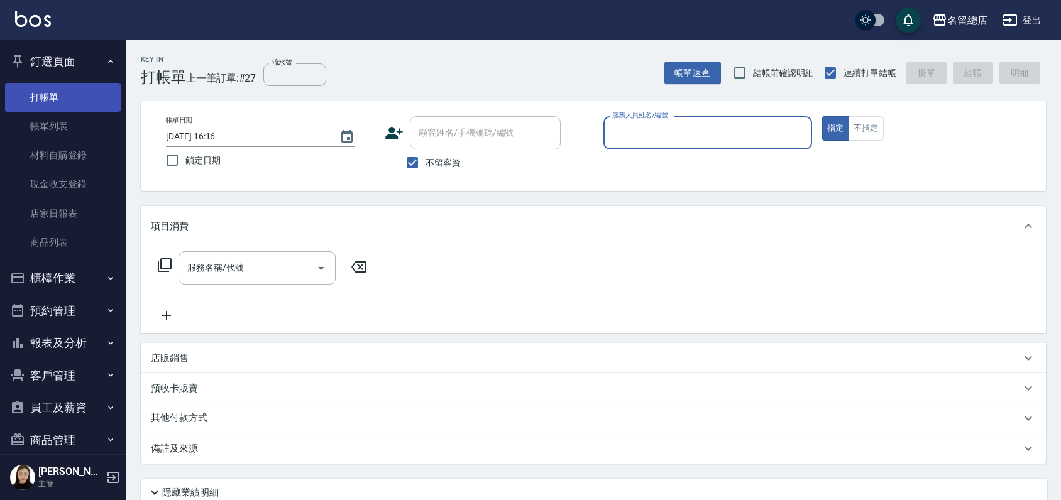
type input "ㄆ"
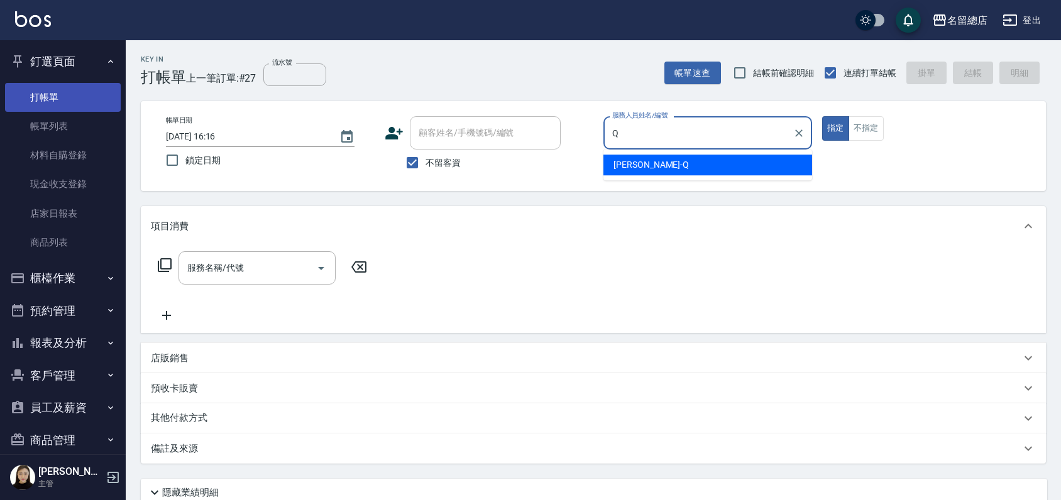
type input "Joyce-Q"
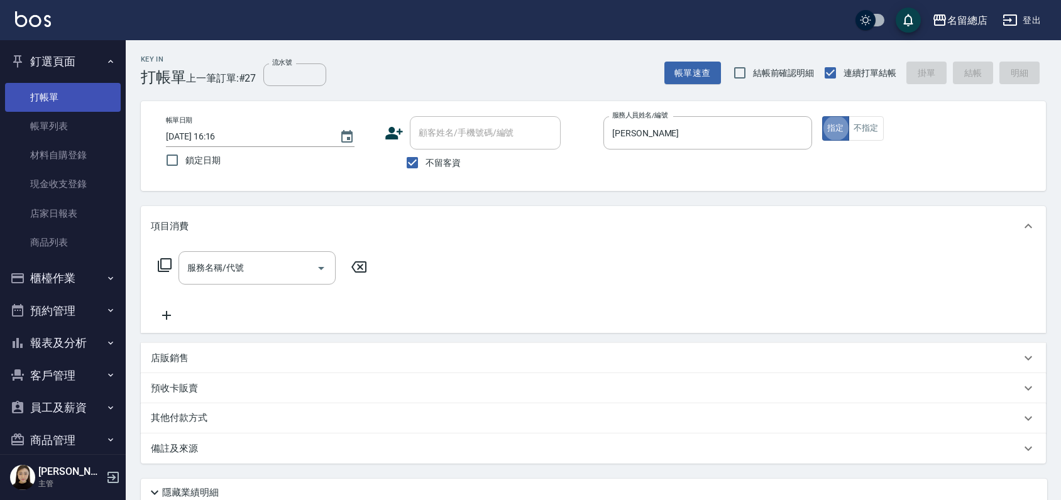
type button "true"
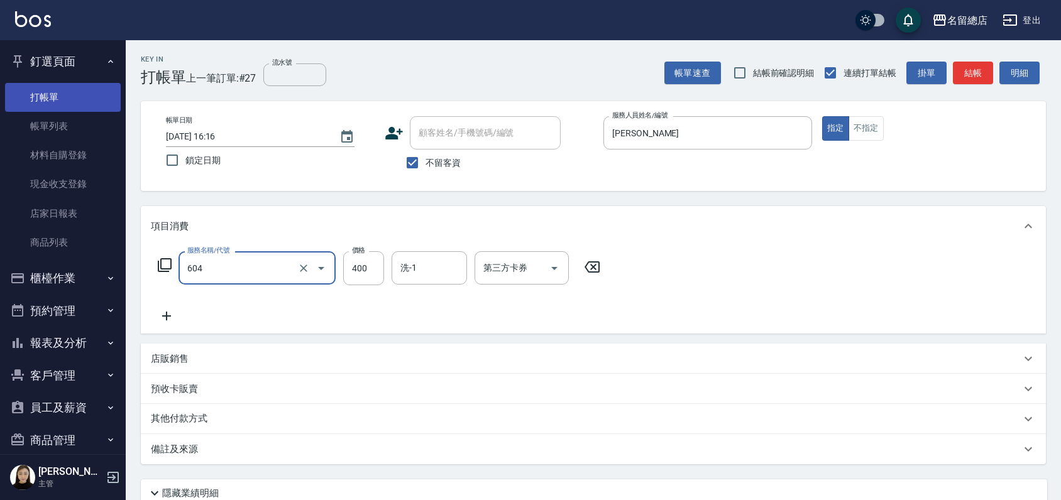
type input "健康洗髮(604)"
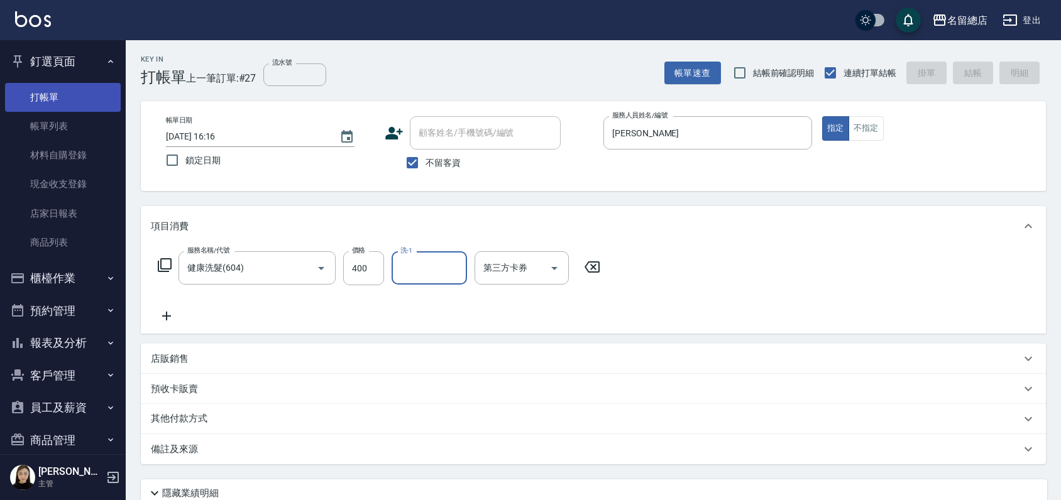
type input "2025/08/14 16:29"
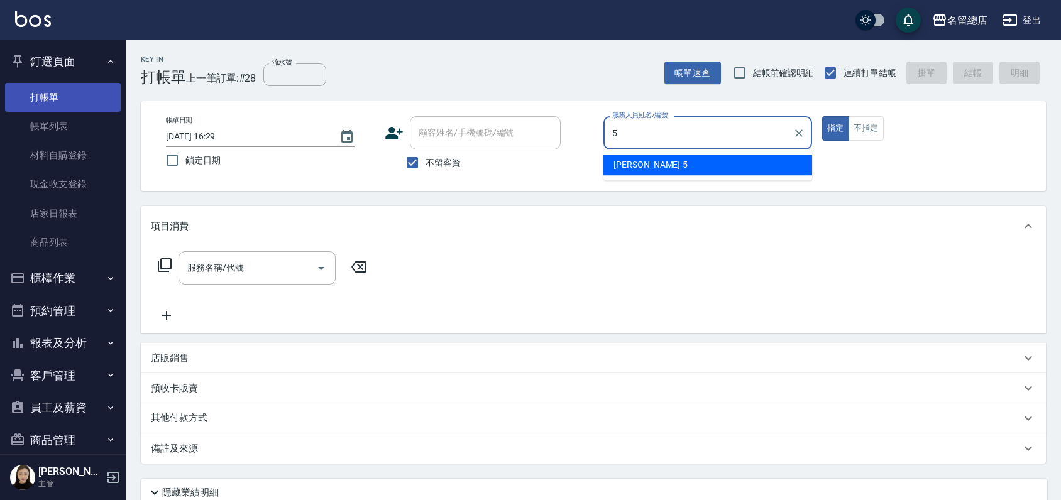
type input "Kelly-5"
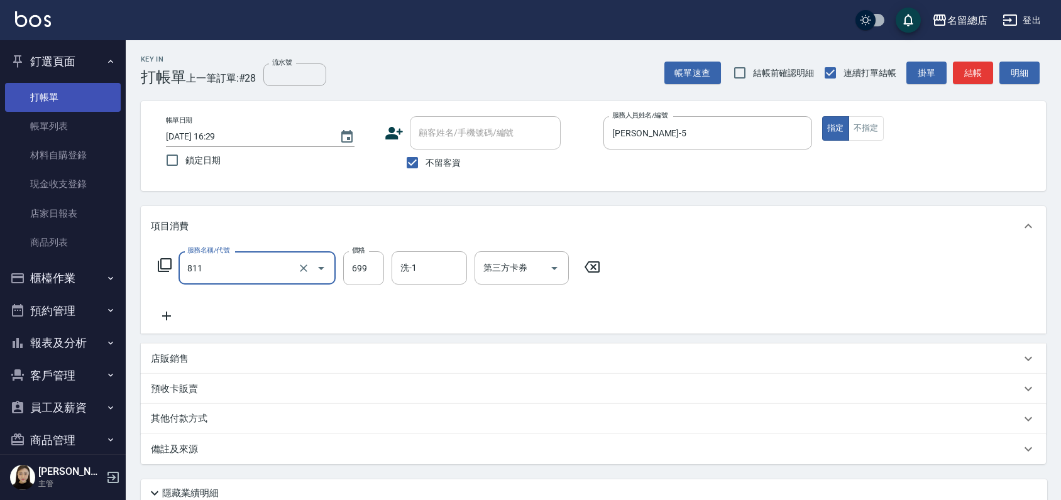
type input "洗+剪(811)"
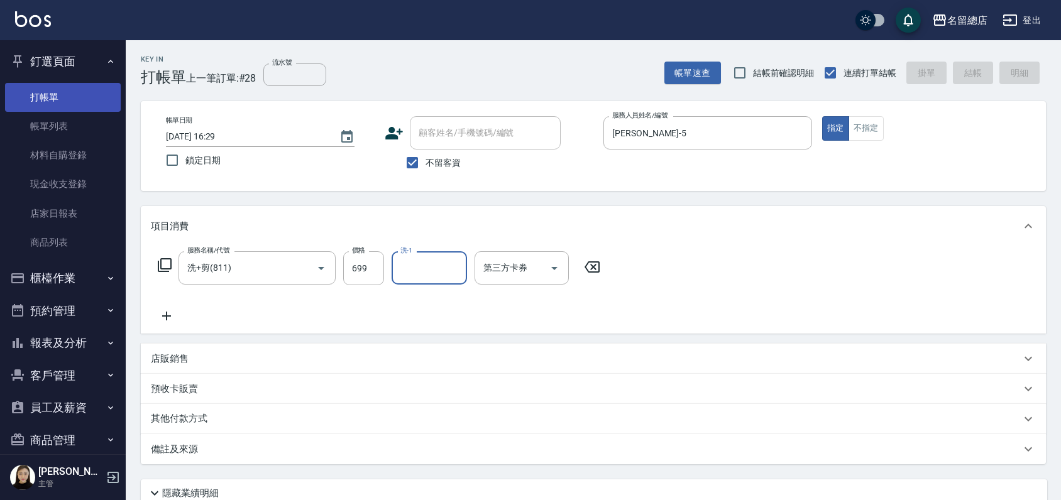
type input "2025/08/14 16:30"
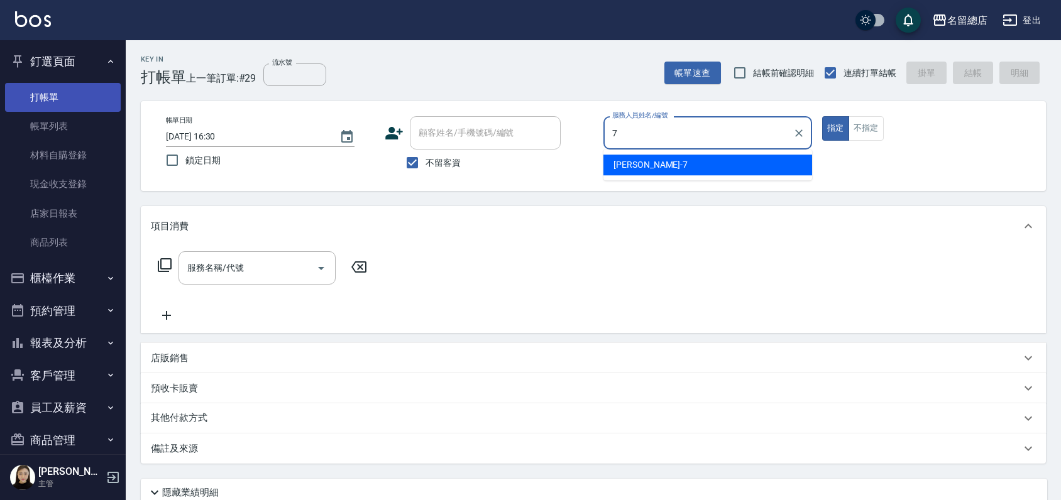
type input "Mick-7"
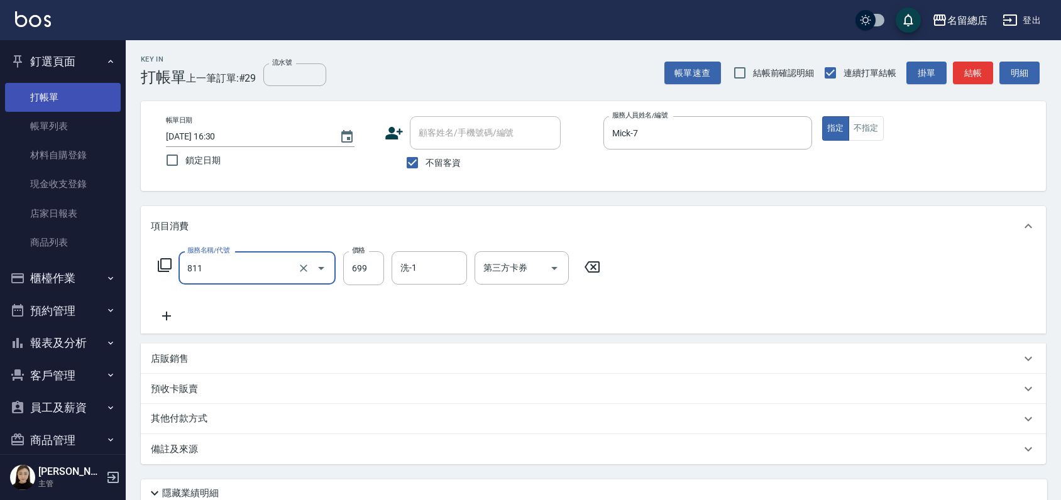
type input "洗+剪(811)"
type input "700"
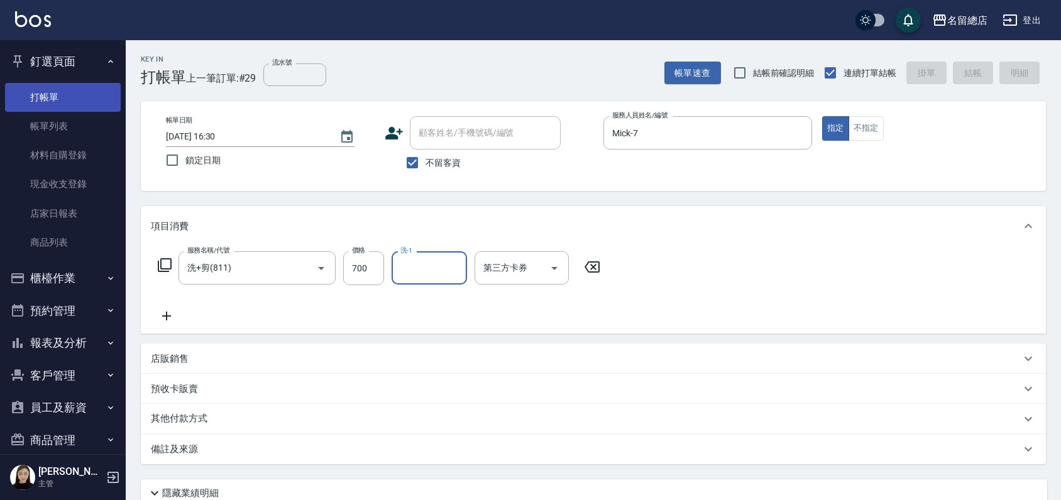
type input "2025/08/14 16:38"
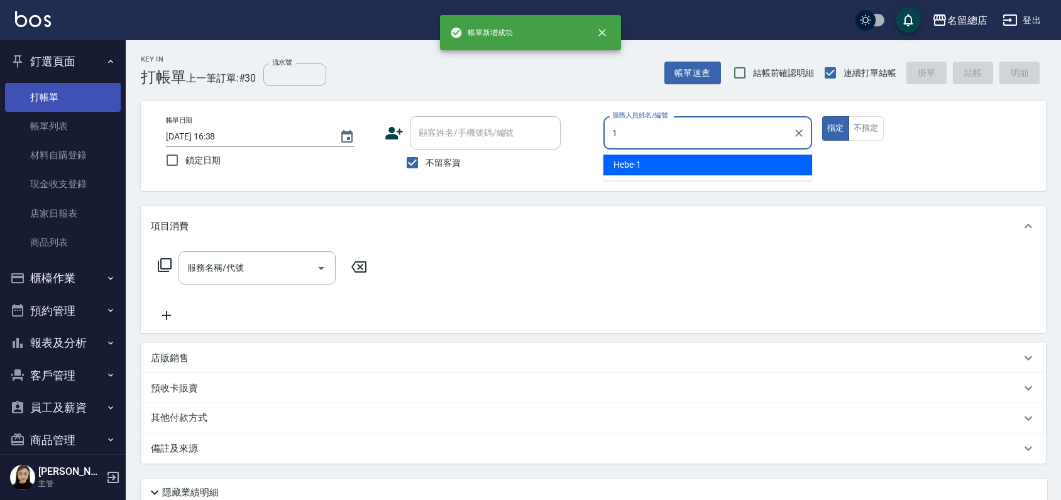
type input "Hebe-1"
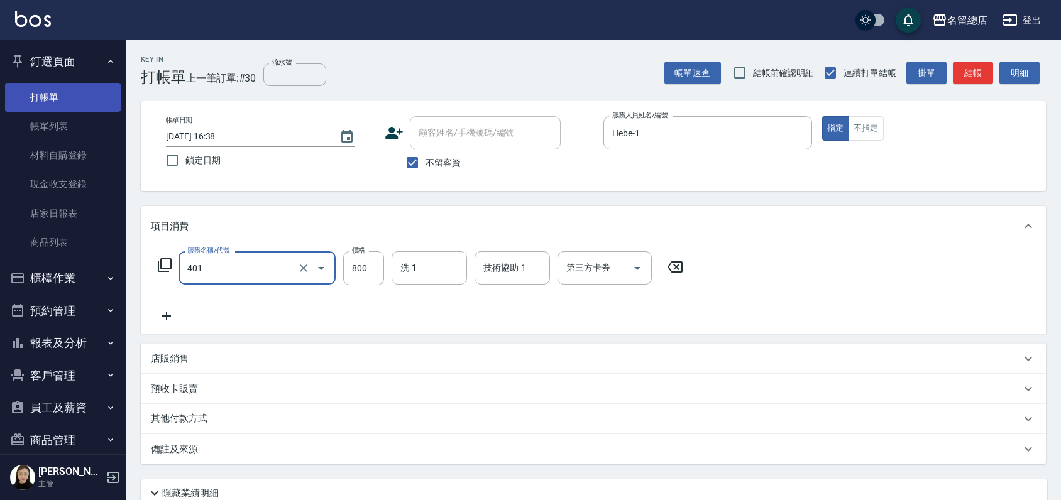
type input "自備護髮(401)"
type input "2000"
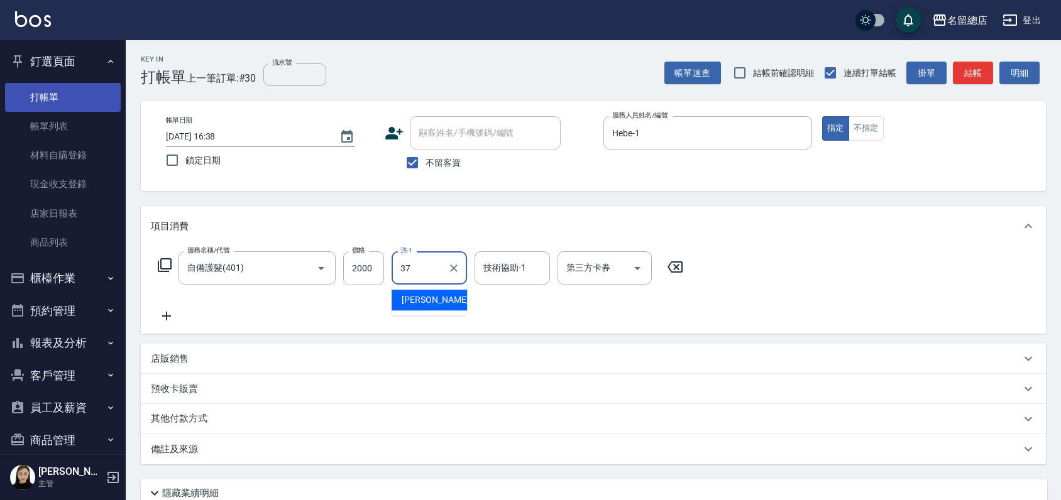
type input "[PERSON_NAME]-37"
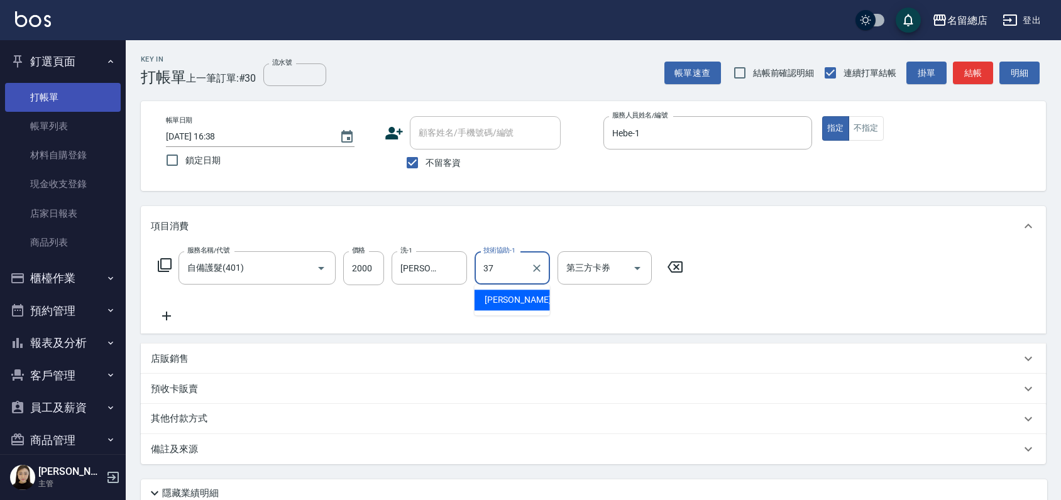
type input "[PERSON_NAME]-37"
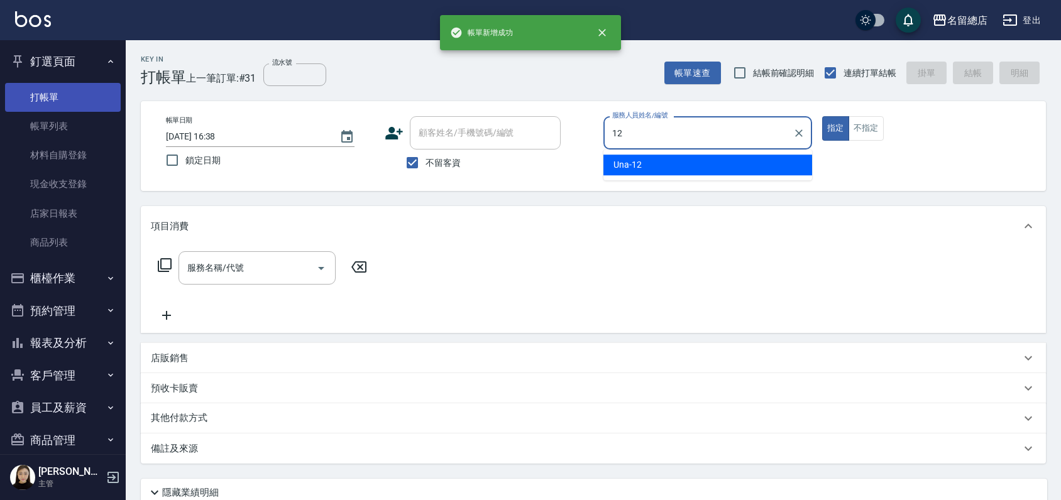
type input "Una-12"
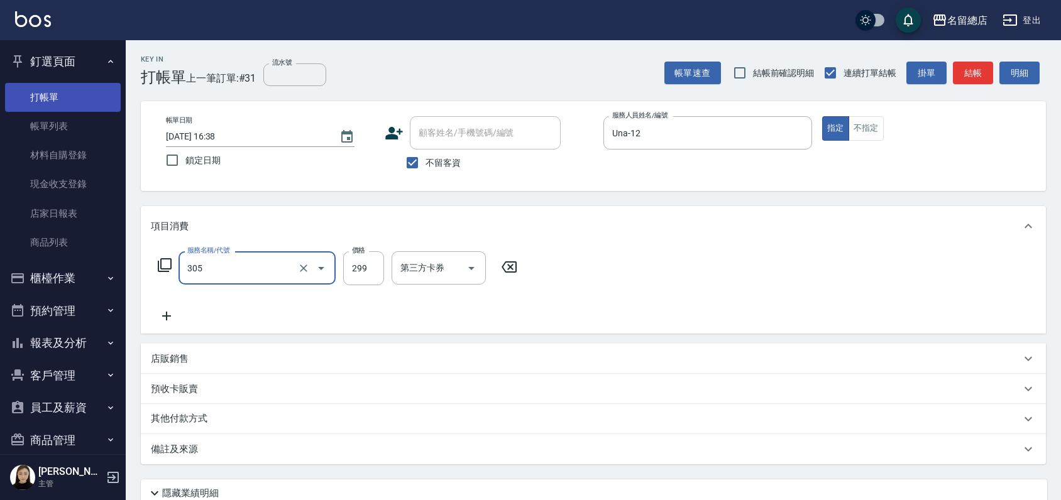
type input "剪髮(305)"
type input "300"
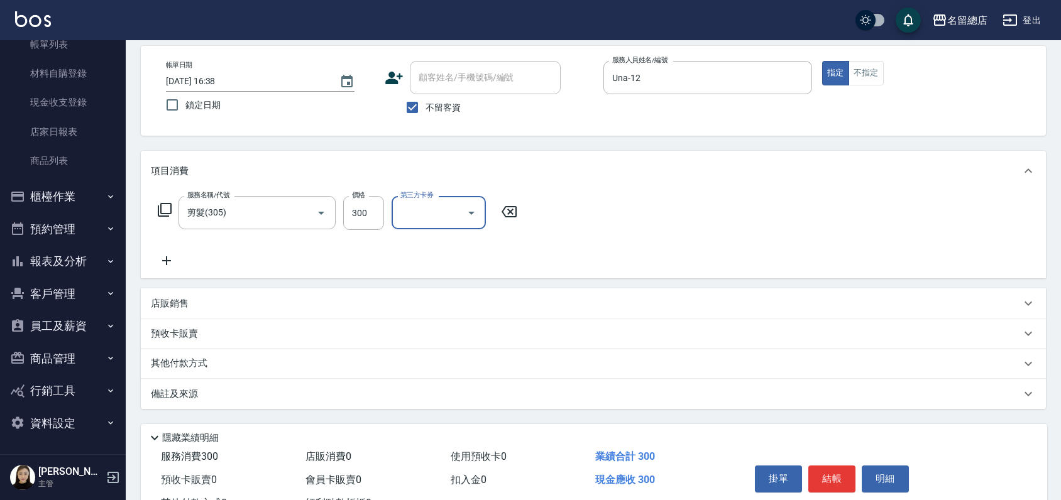
scroll to position [105, 0]
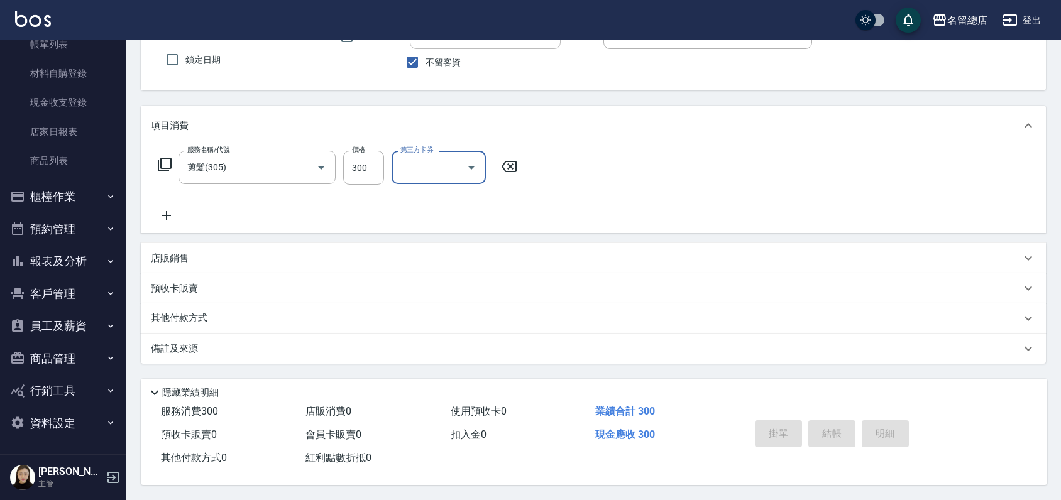
type input "2025/08/14 16:39"
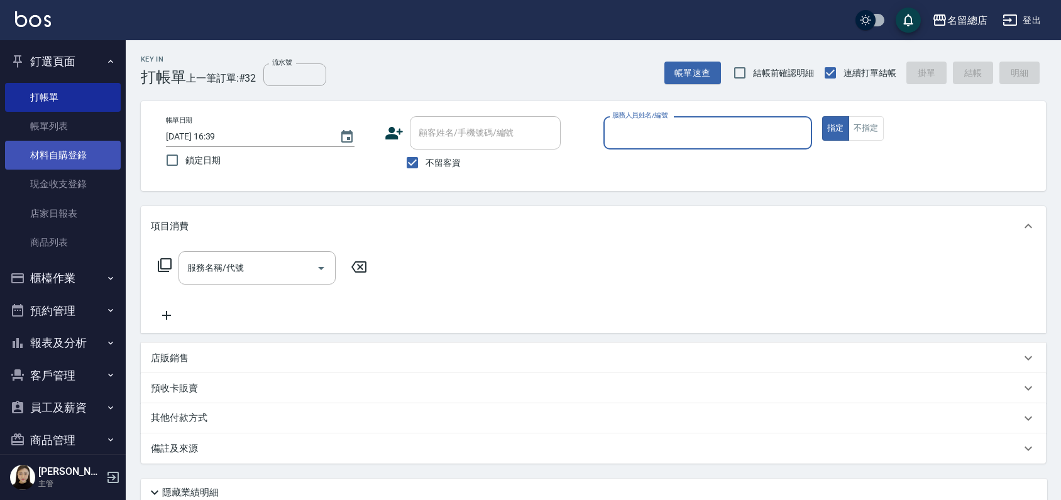
scroll to position [0, 0]
